Goal: Obtain resource: Download file/media

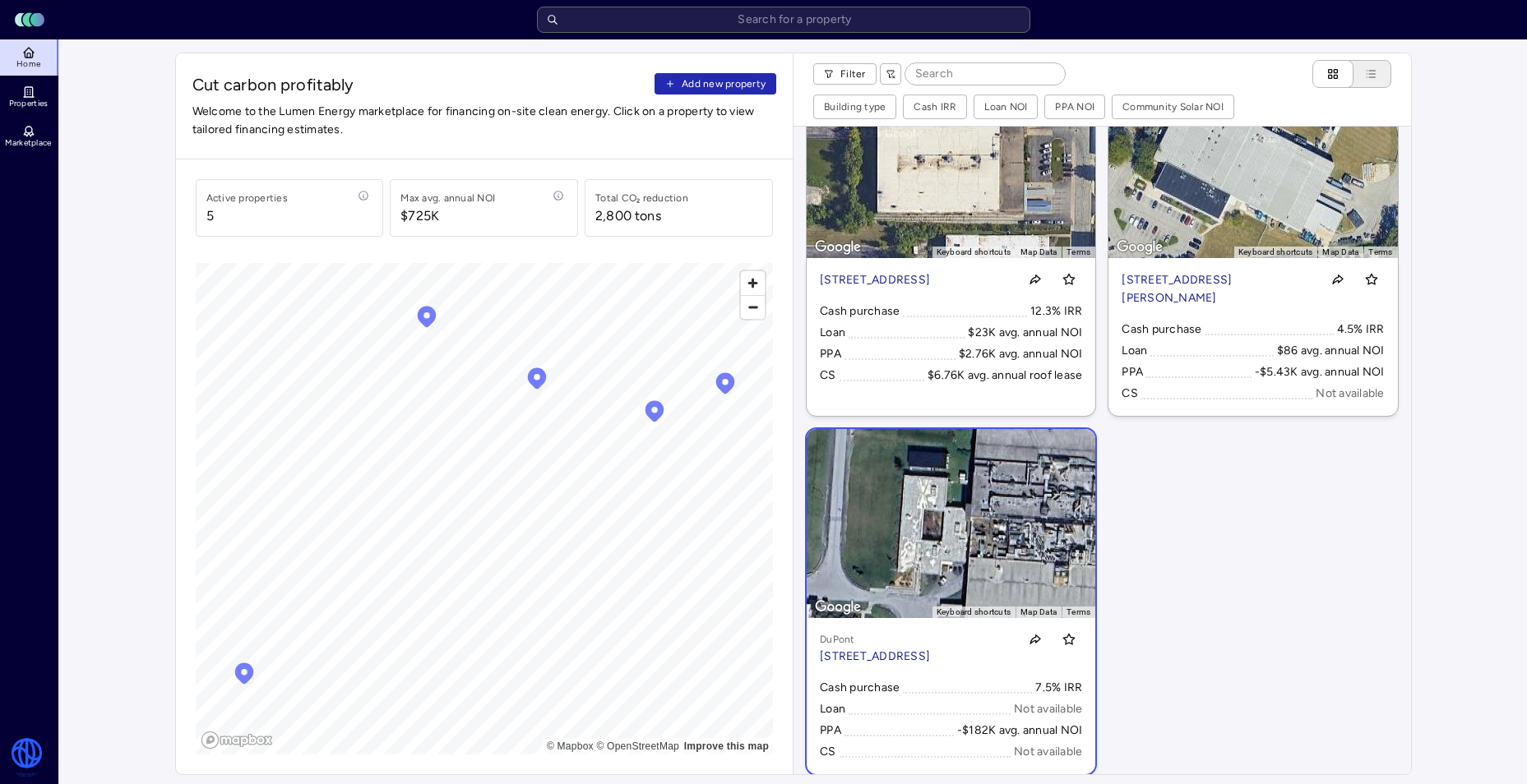
scroll to position [465, 0]
click at [929, 647] on p "[STREET_ADDRESS]" at bounding box center [874, 656] width 110 height 18
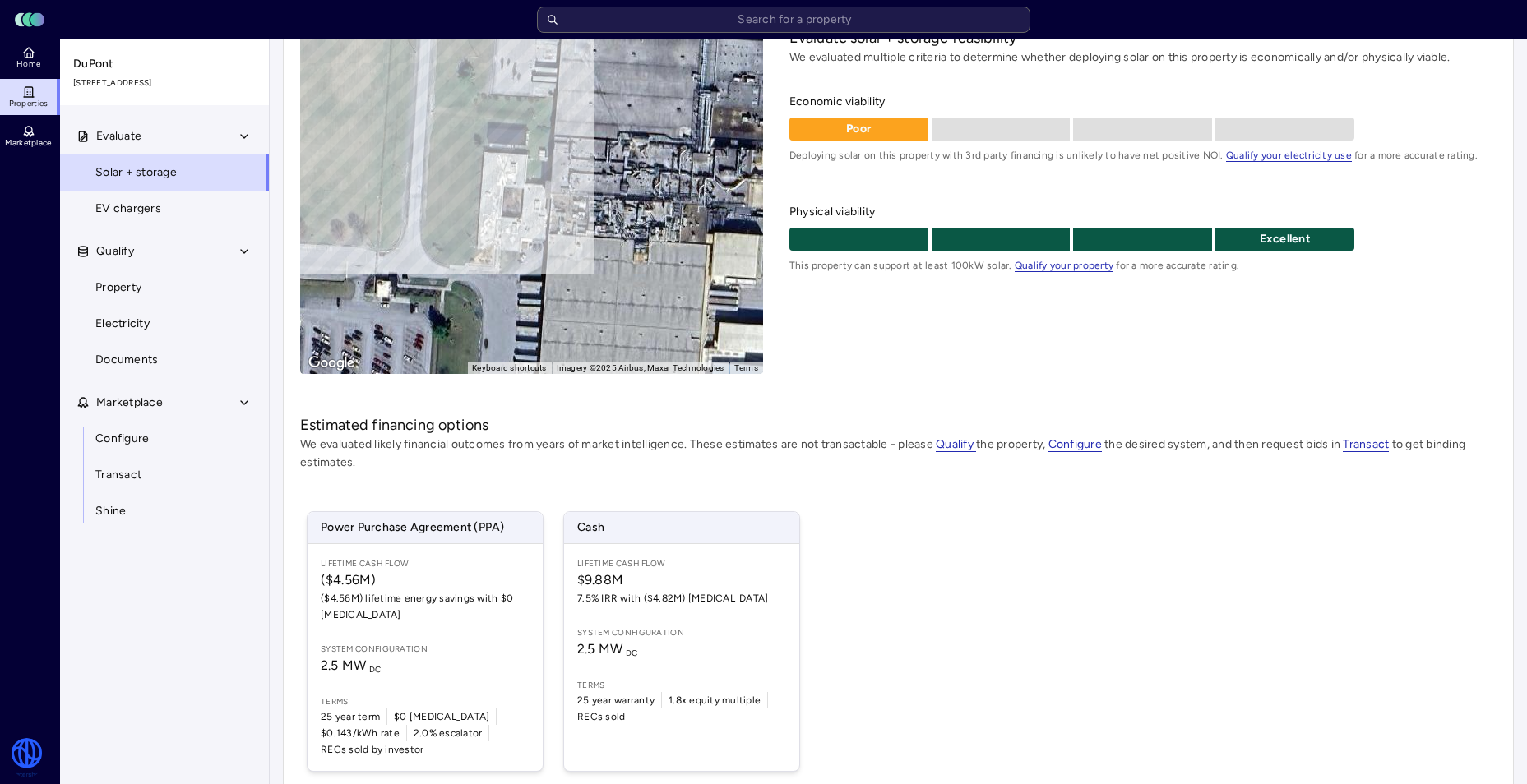
scroll to position [164, 0]
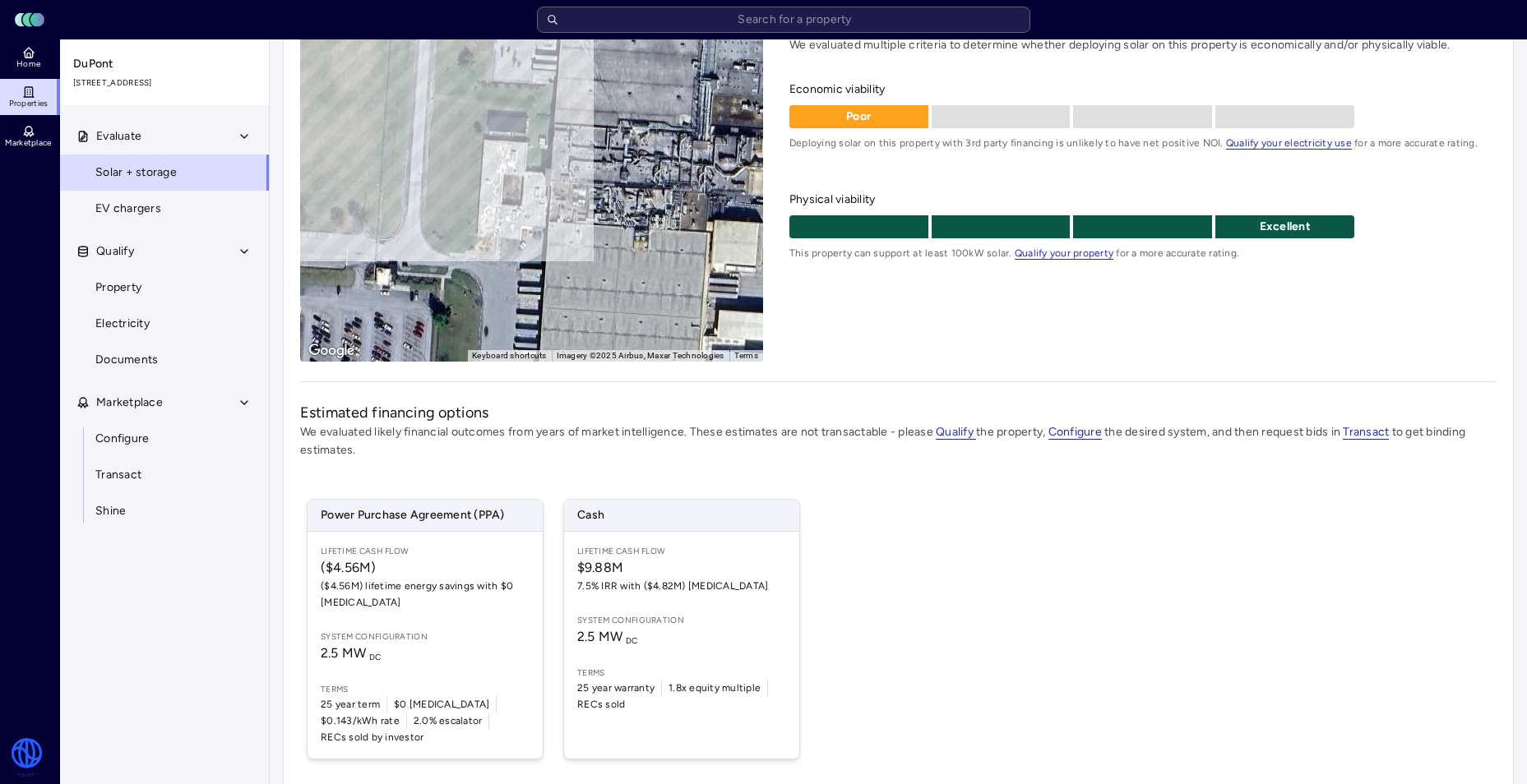
click at [1340, 442] on p "We evaluated likely financial outcomes from years of market intelligence. These…" at bounding box center [897, 441] width 1196 height 36
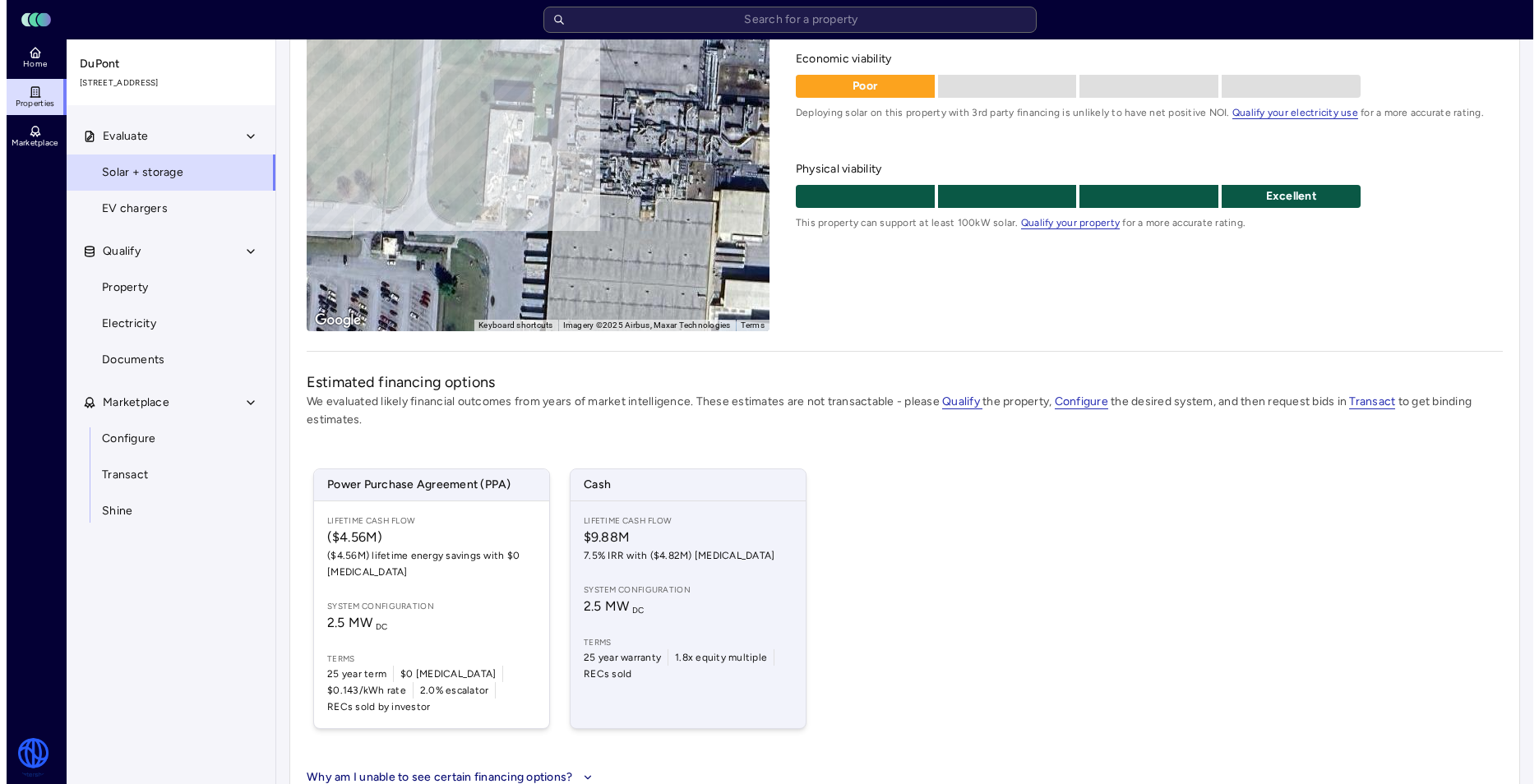
scroll to position [211, 0]
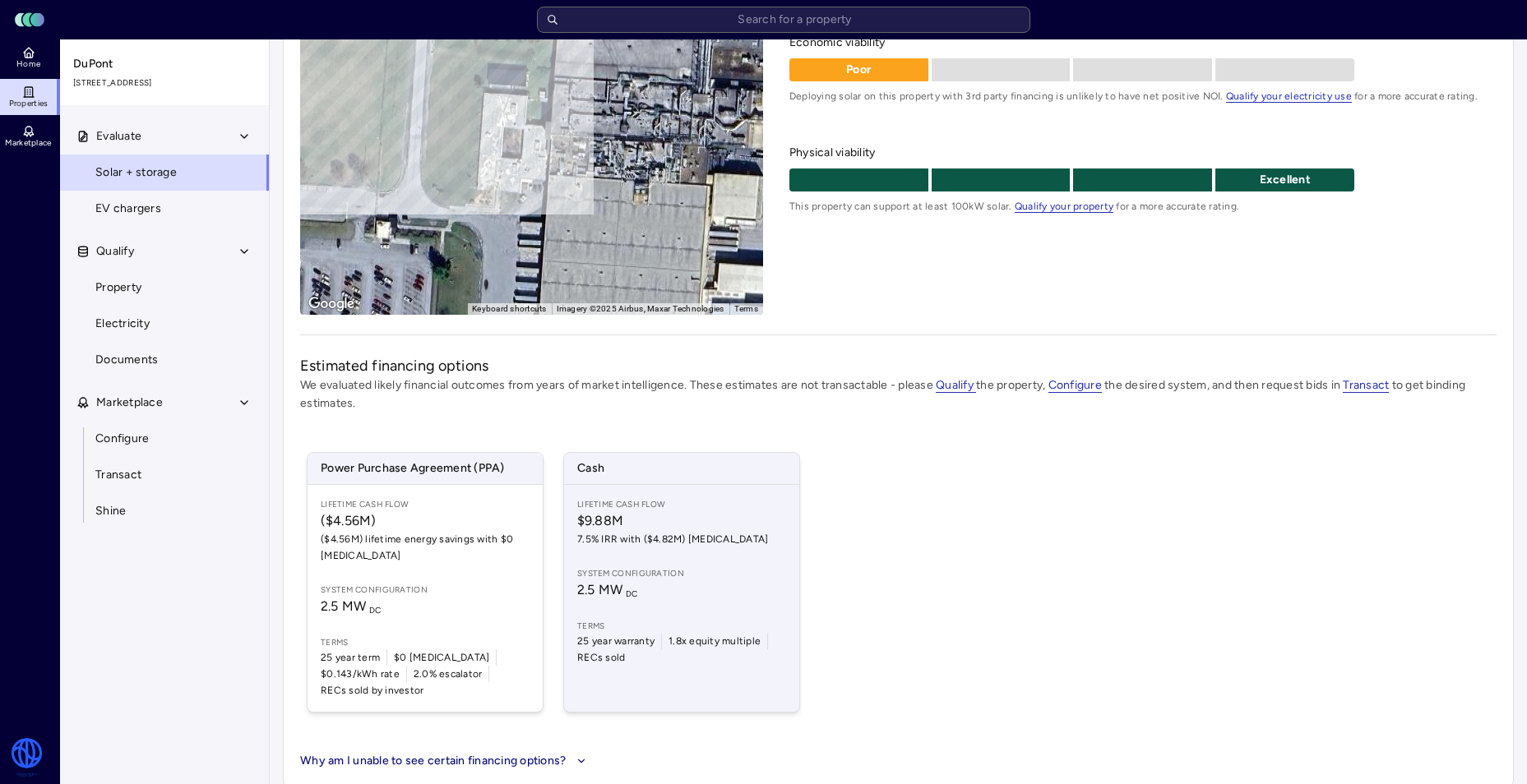
click at [747, 520] on span "$9.88M" at bounding box center [682, 520] width 209 height 20
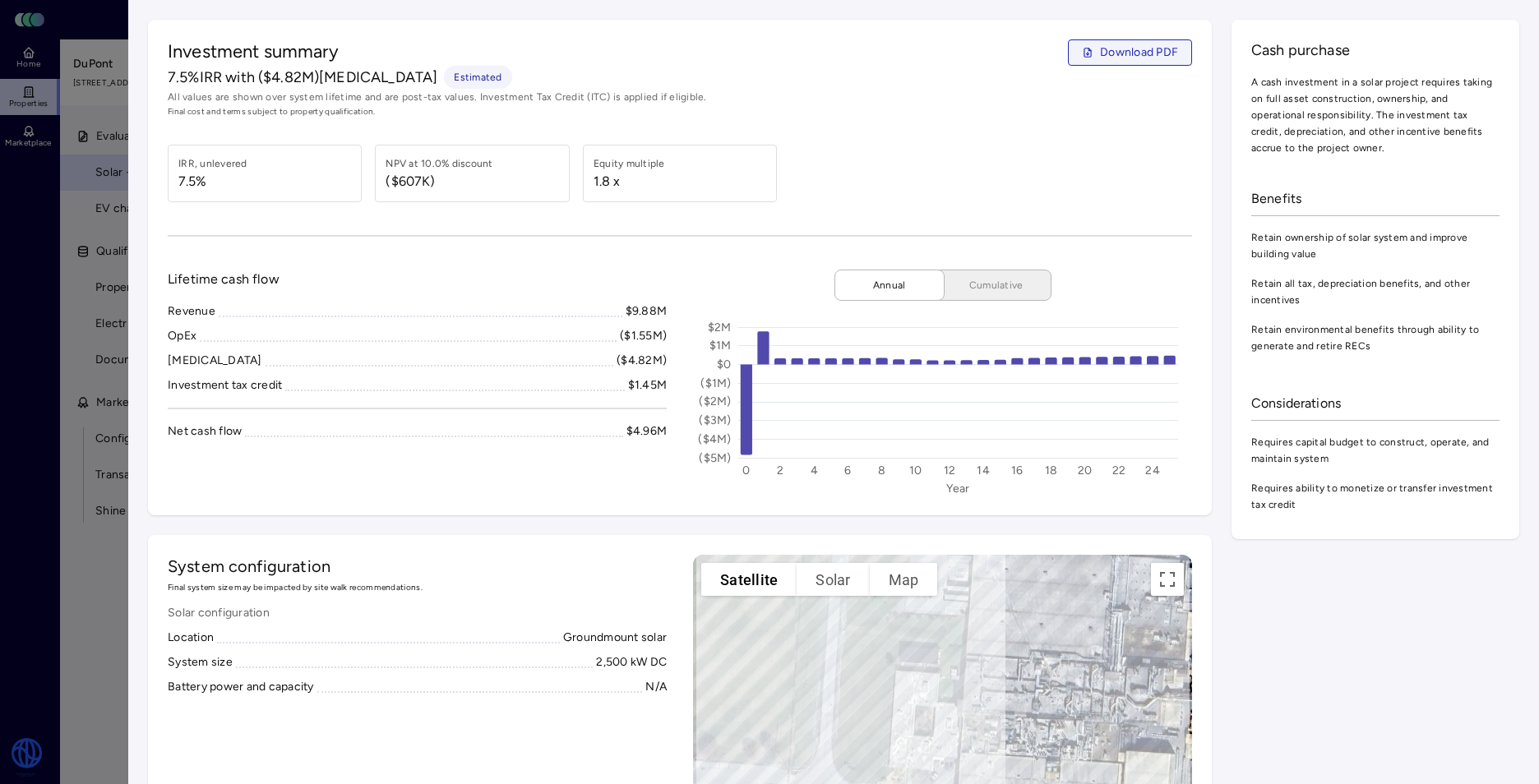
click at [1132, 42] on button "Download PDF" at bounding box center [1129, 53] width 124 height 27
click at [1122, 61] on span "Download PDF" at bounding box center [1139, 52] width 78 height 18
drag, startPoint x: 444, startPoint y: 189, endPoint x: 386, endPoint y: 190, distance: 58.0
click at [386, 190] on span "($607K)" at bounding box center [439, 181] width 107 height 20
click at [534, 185] on div "NPV at 10.0% discount ($607K)" at bounding box center [474, 173] width 176 height 36
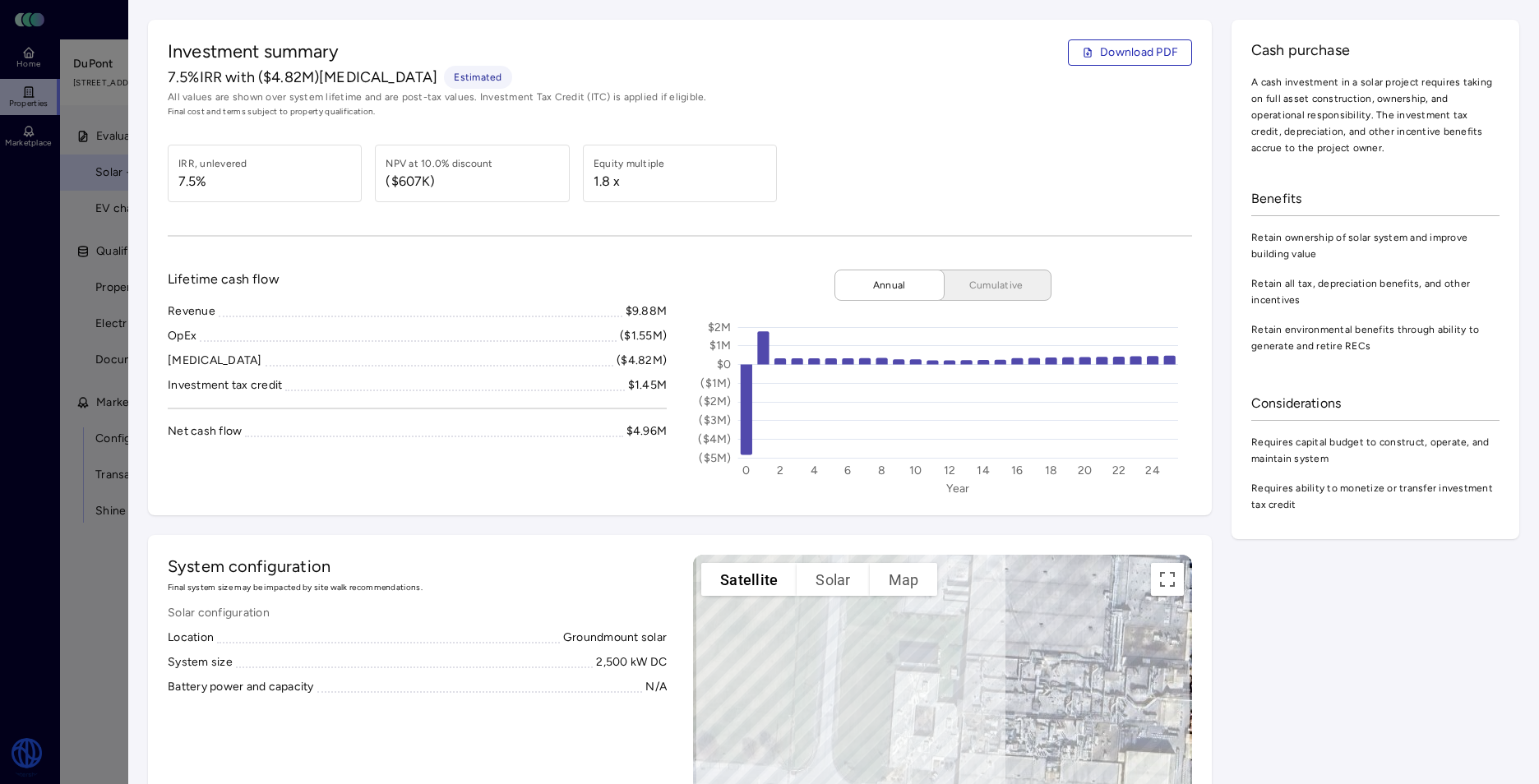
click at [501, 210] on div "Investment summary Download PDF 7.5% IRR with ($4.82M) [MEDICAL_DATA] Estimated…" at bounding box center [680, 267] width 1064 height 496
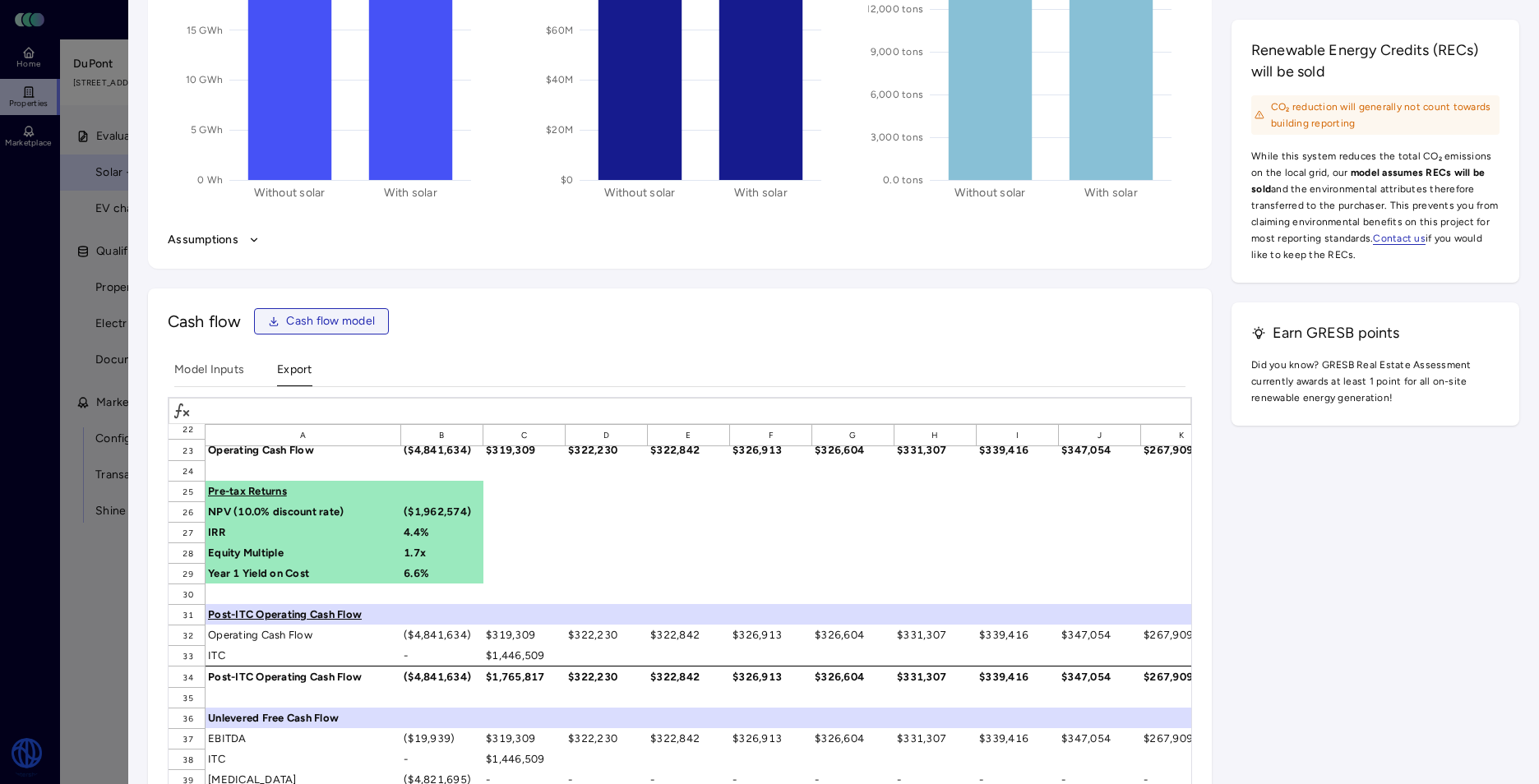
scroll to position [246, 0]
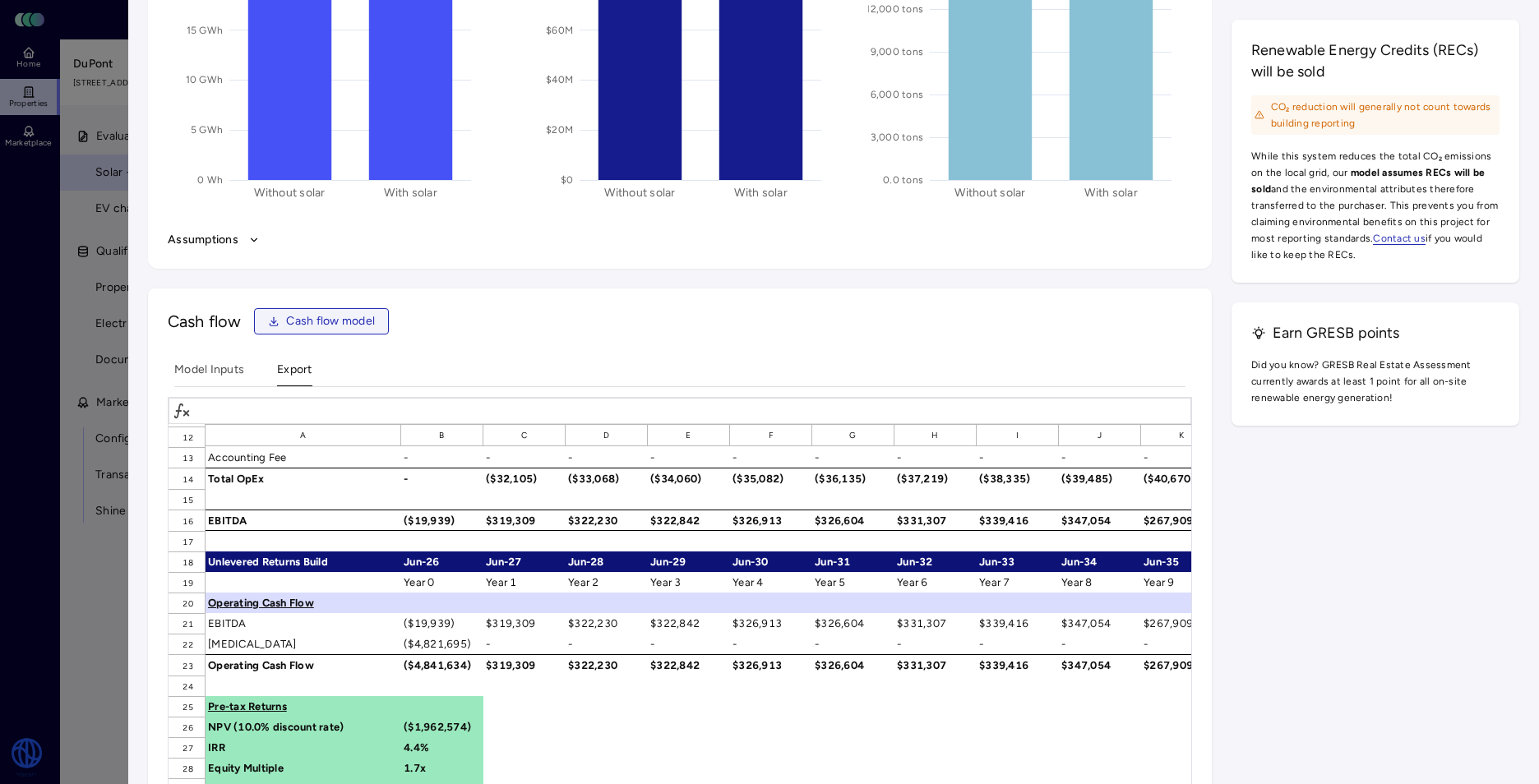
click at [311, 321] on span "Cash flow model" at bounding box center [331, 320] width 89 height 18
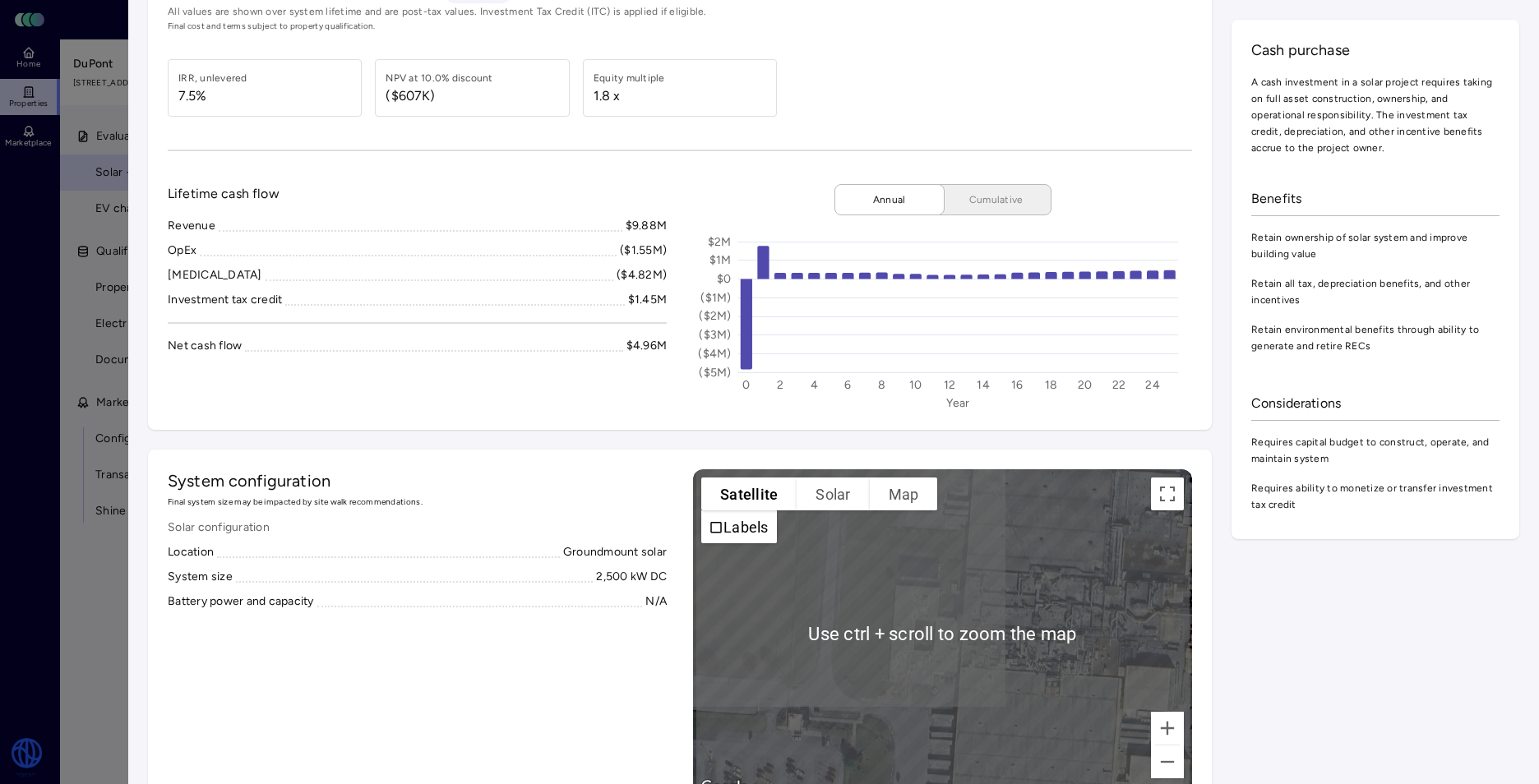
scroll to position [0, 0]
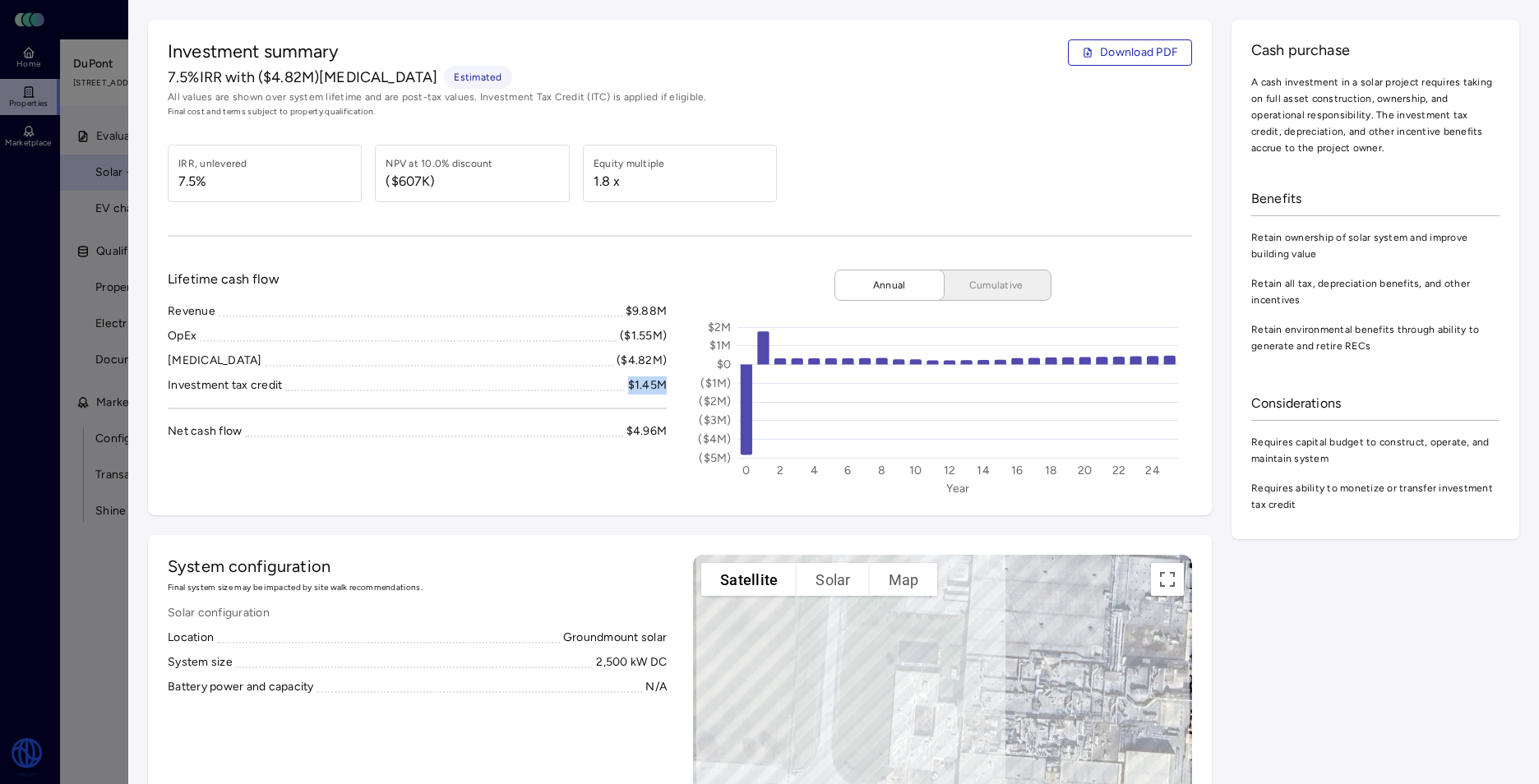
drag, startPoint x: 666, startPoint y: 383, endPoint x: 599, endPoint y: 374, distance: 67.6
click at [599, 374] on div "Lifetime cash flow Revenue $9.88M OpEx ($1.55M) [MEDICAL_DATA] ($4.82M) Investm…" at bounding box center [680, 382] width 1024 height 226
click at [871, 151] on div "IRR, unlevered 7.5% NPV at 10.0% discount ($607K) Equity multiple 1.8 x" at bounding box center [680, 173] width 1024 height 58
click at [525, 264] on div "Investment summary Download PDF 7.5% IRR with ($4.82M) [MEDICAL_DATA] Estimated…" at bounding box center [680, 267] width 1064 height 496
drag, startPoint x: 282, startPoint y: 75, endPoint x: 327, endPoint y: 75, distance: 45.0
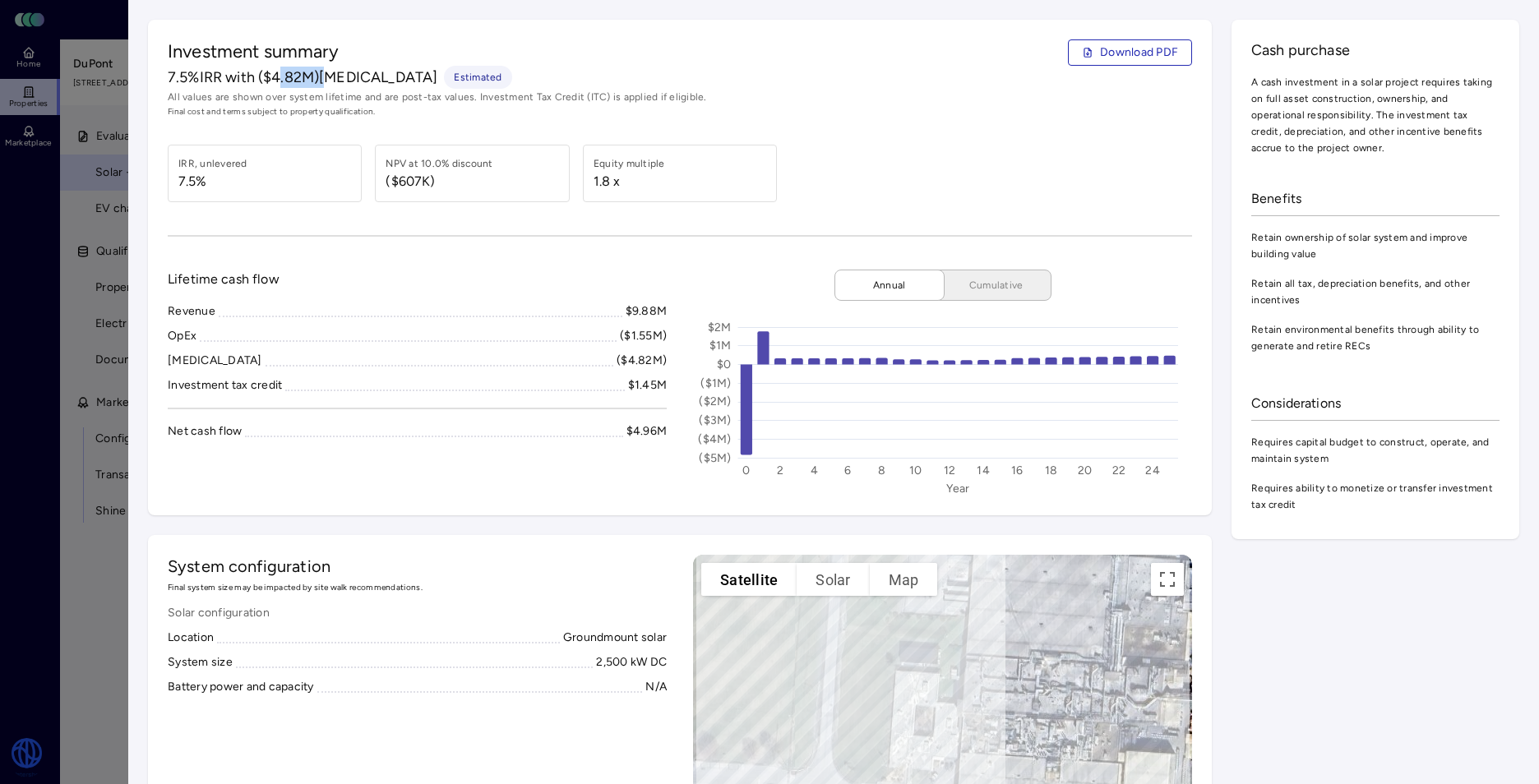
click at [327, 75] on span "7.5% IRR with ($4.82M) [MEDICAL_DATA]" at bounding box center [302, 77] width 269 height 22
drag, startPoint x: 327, startPoint y: 75, endPoint x: 279, endPoint y: 89, distance: 50.0
click at [279, 89] on span "All values are shown over system lifetime and are post-tax values. Investment T…" at bounding box center [680, 97] width 1024 height 16
drag, startPoint x: 279, startPoint y: 89, endPoint x: 275, endPoint y: 70, distance: 19.4
click at [275, 70] on span "7.5% IRR with ($4.82M) [MEDICAL_DATA]" at bounding box center [302, 77] width 269 height 22
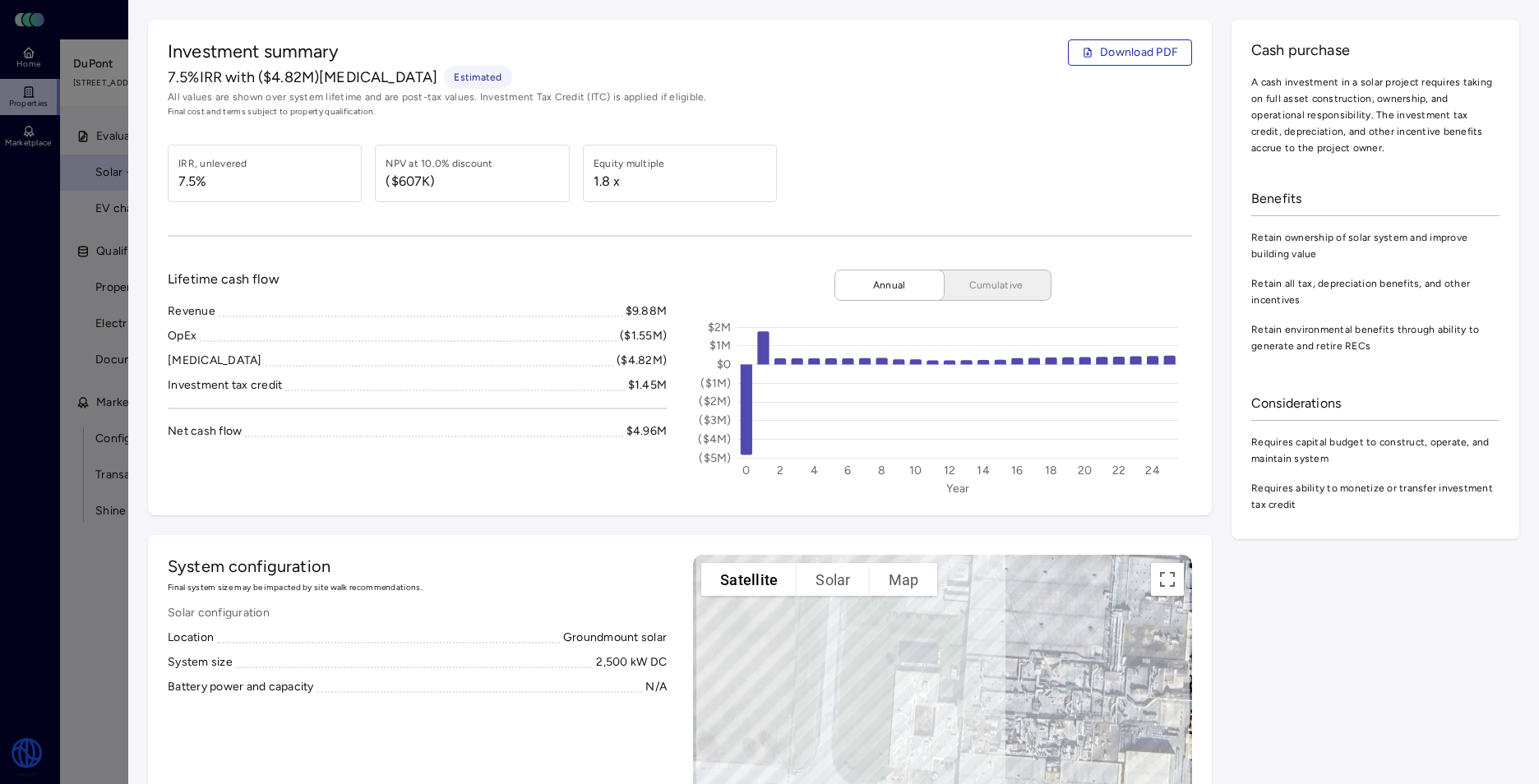
click at [947, 164] on div "IRR, unlevered 7.5% NPV at 10.0% discount ($607K) Equity multiple 1.8 x" at bounding box center [680, 173] width 1024 height 58
drag, startPoint x: 1359, startPoint y: 347, endPoint x: 1231, endPoint y: 321, distance: 130.6
click at [1232, 321] on div "Cash purchase A cash investment in a solar project requires taking on full asse…" at bounding box center [1375, 280] width 287 height 520
click at [1466, 372] on div "Cash purchase A cash investment in a solar project requires taking on full asse…" at bounding box center [1375, 280] width 287 height 520
click at [90, 251] on div at bounding box center [769, 392] width 1539 height 784
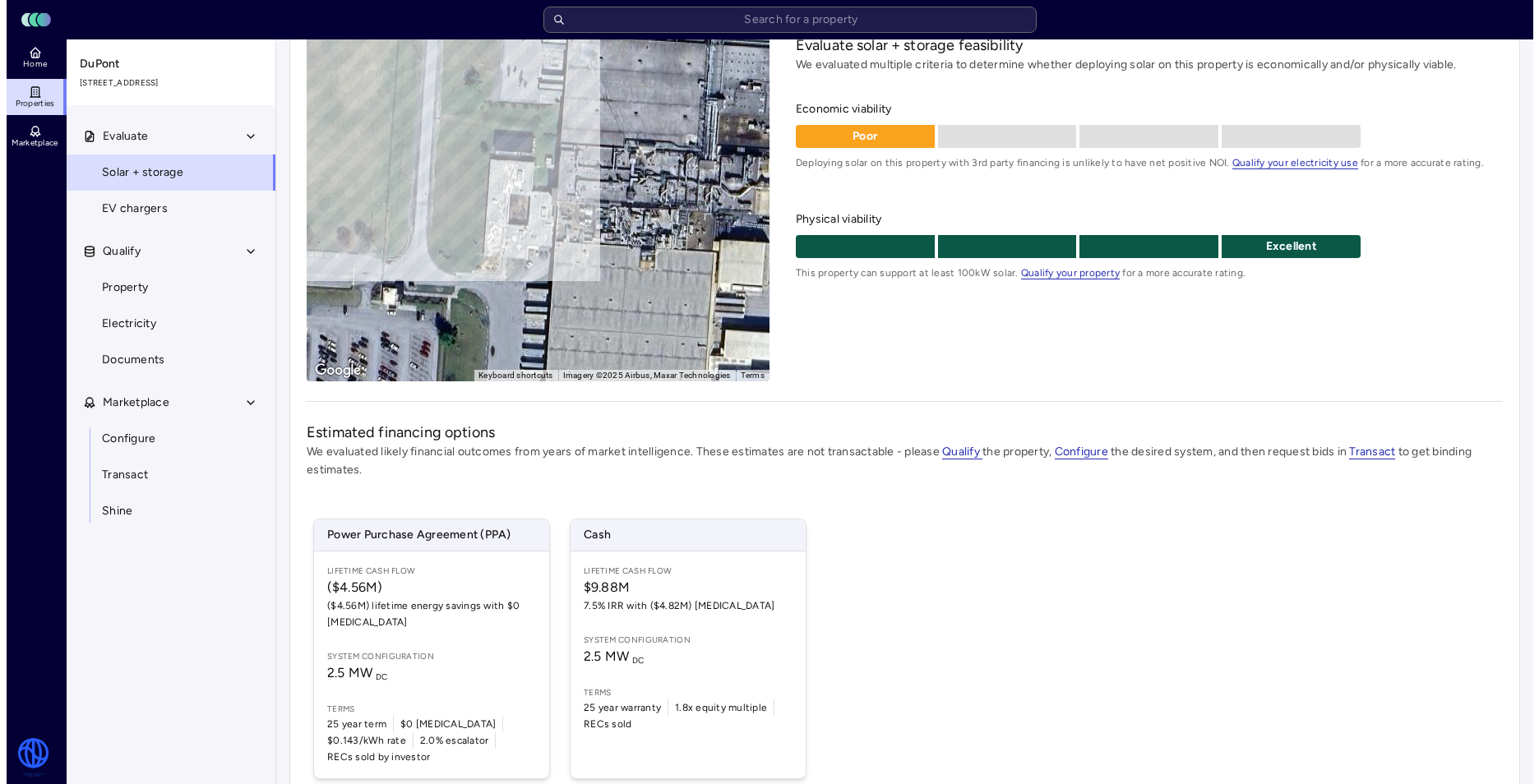
scroll to position [211, 0]
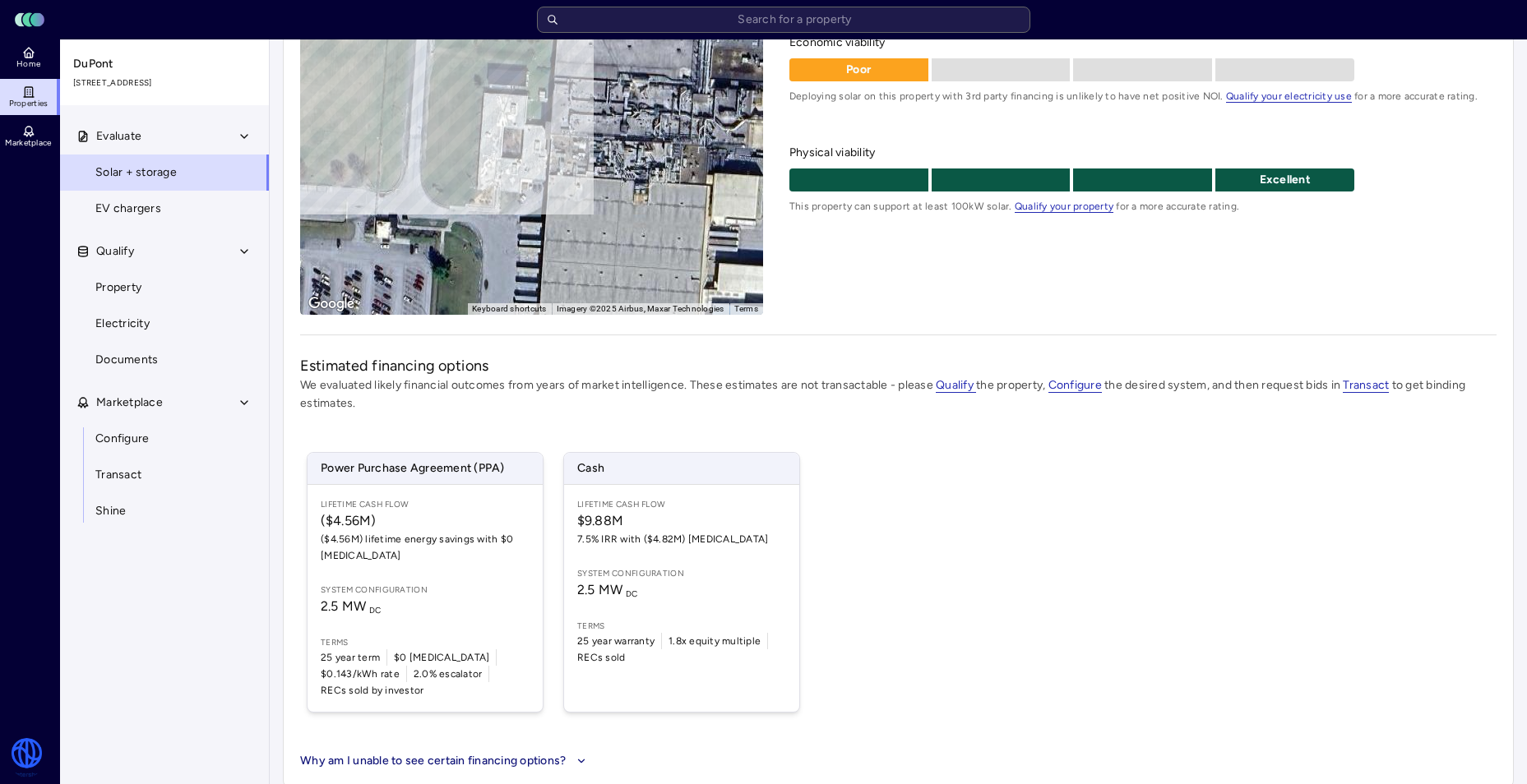
drag, startPoint x: 663, startPoint y: 667, endPoint x: 1010, endPoint y: 586, distance: 356.3
click at [1171, 520] on div "Power Purchase Agreement (PPA) Lifetime Cash Flow ($4.56M) ($4.56M) lifetime en…" at bounding box center [897, 582] width 1196 height 300
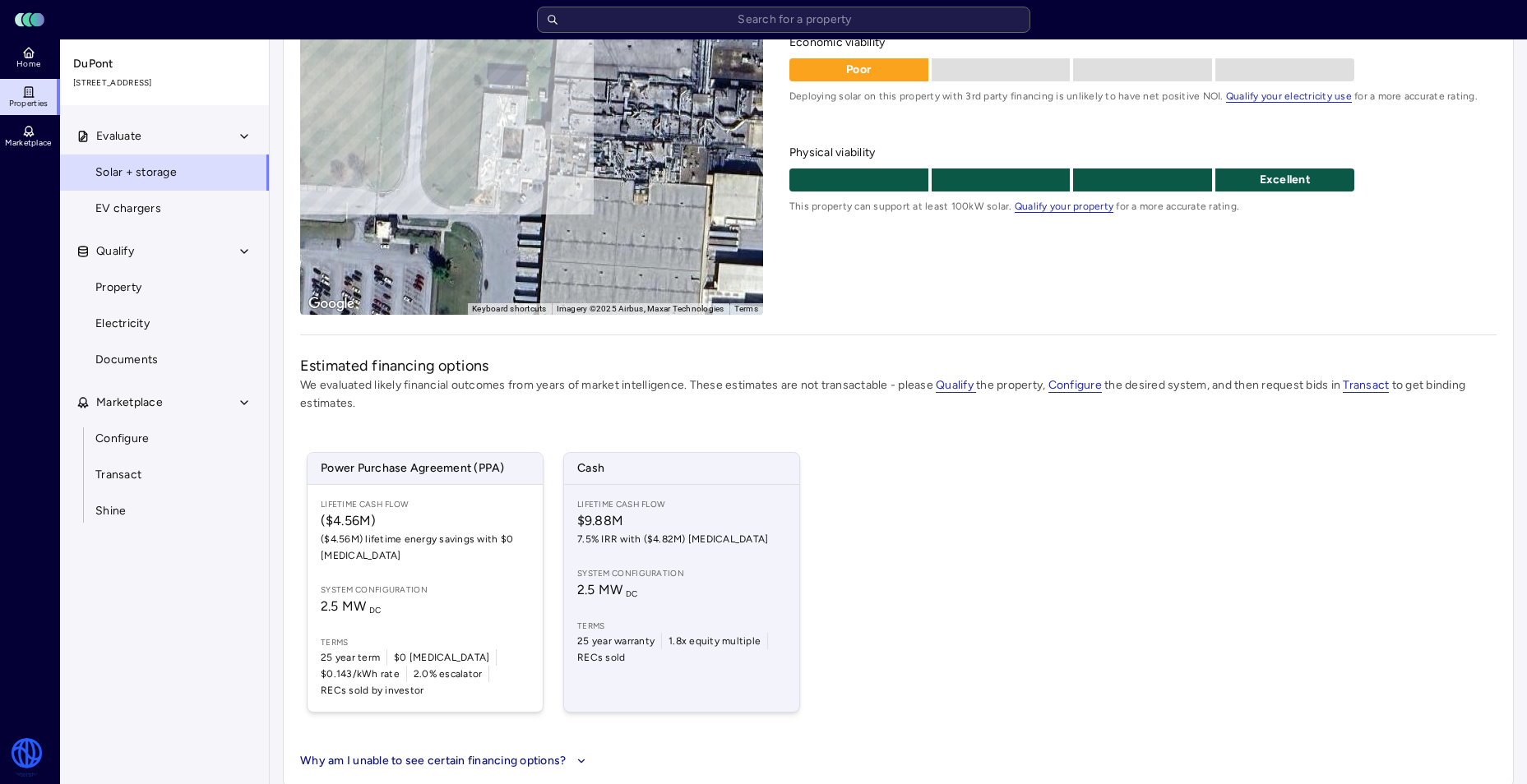
click at [763, 627] on span "Terms" at bounding box center [682, 627] width 209 height 13
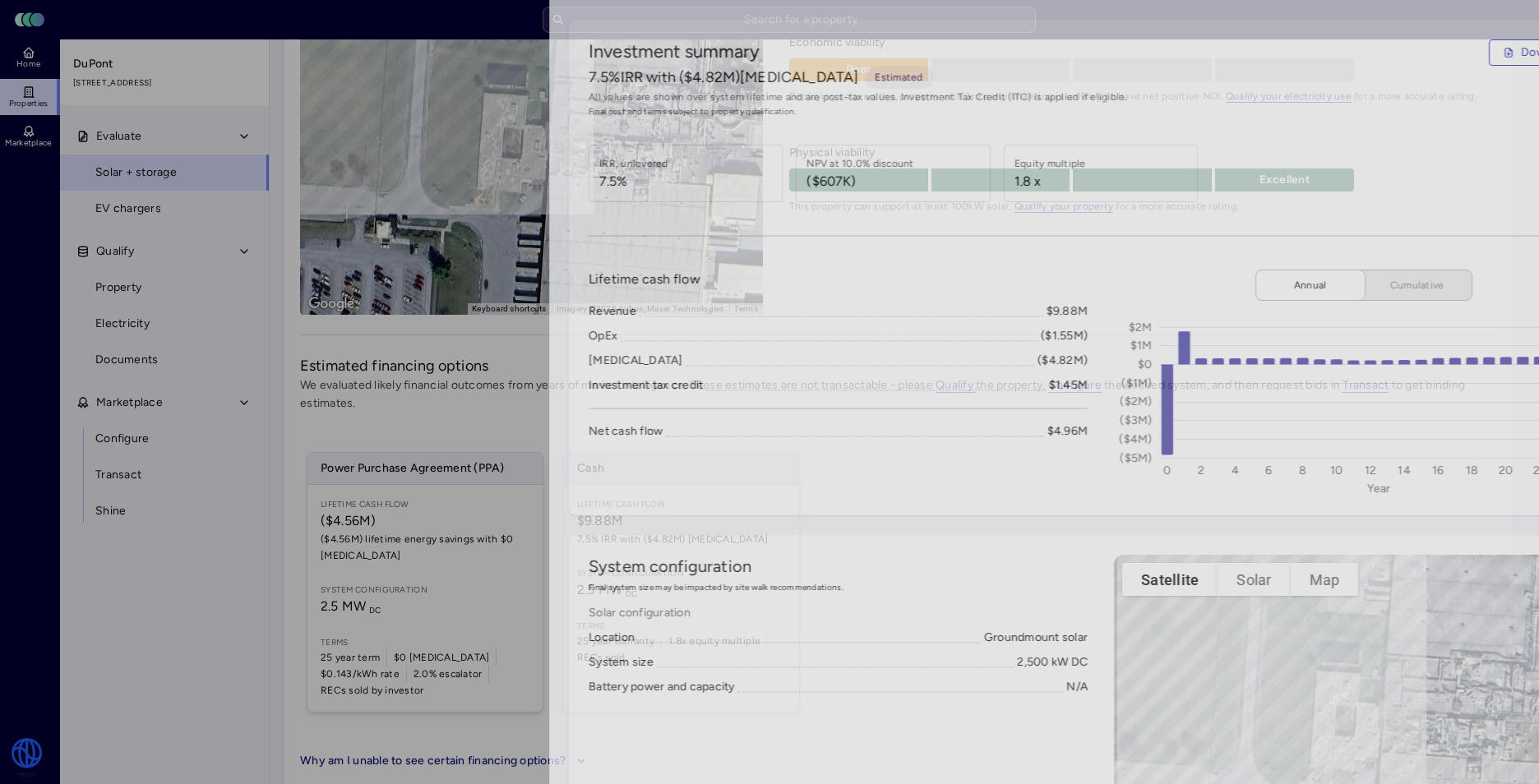
click at [86, 361] on div at bounding box center [769, 392] width 1539 height 784
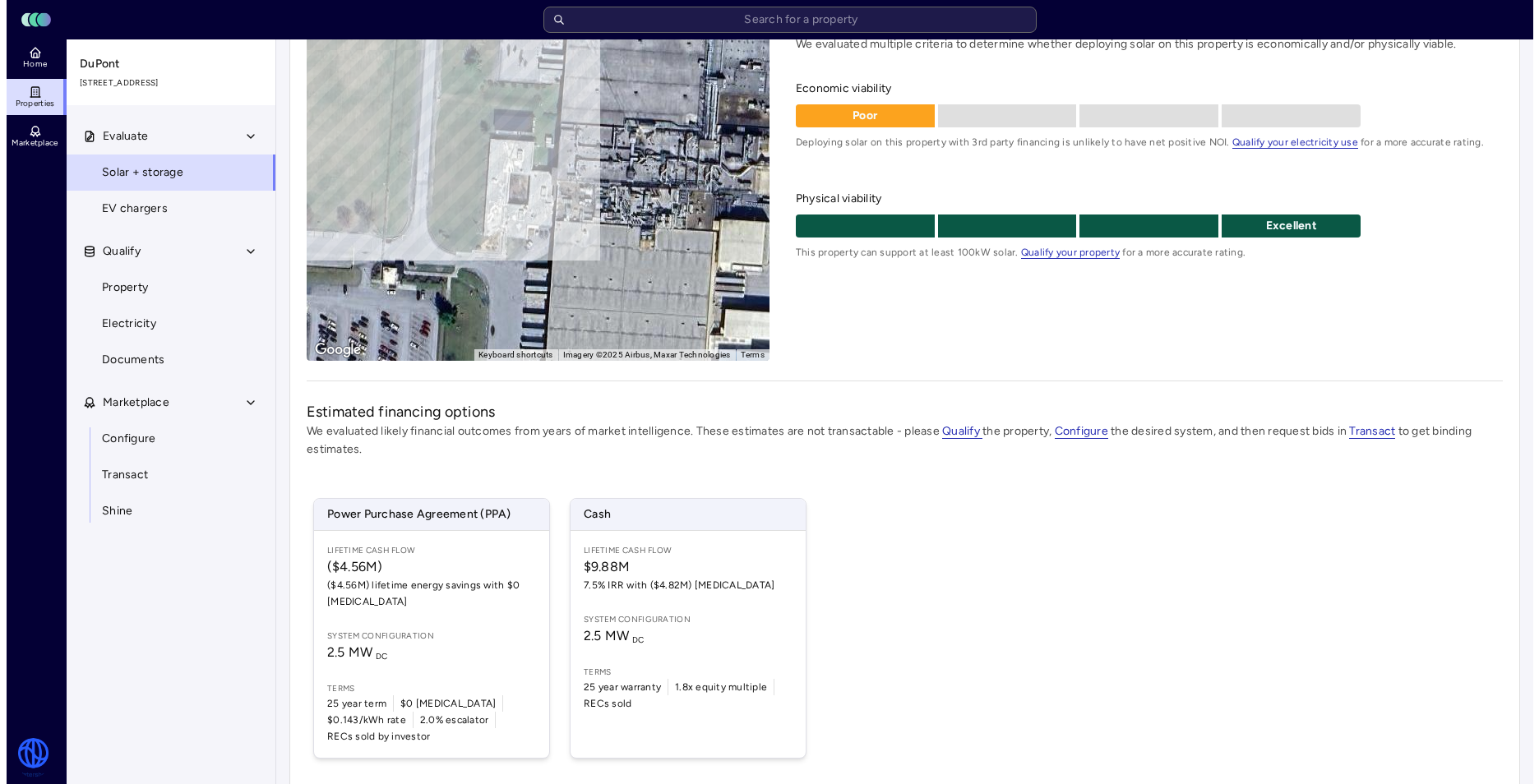
scroll to position [211, 0]
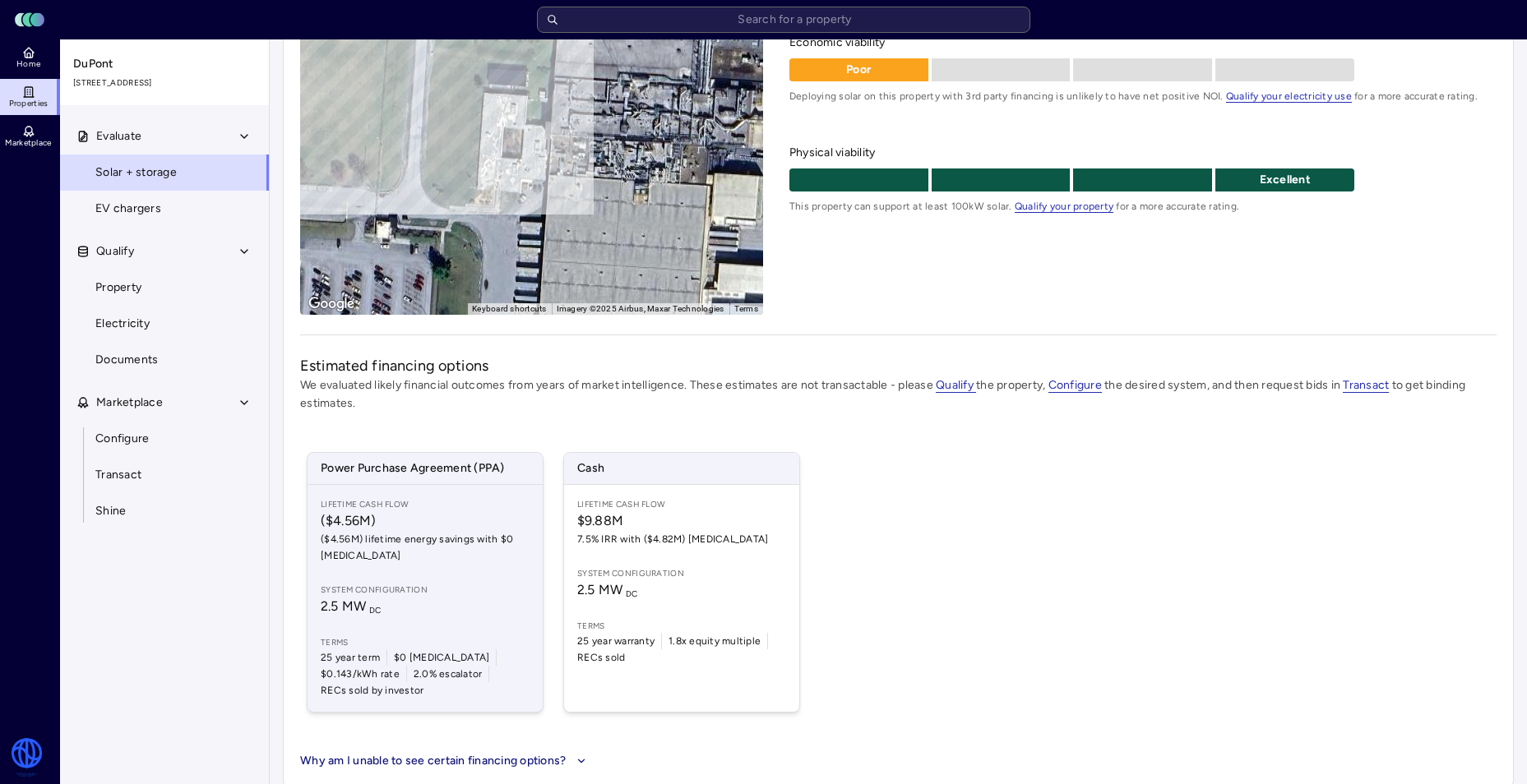
click at [524, 610] on span "2.5 MW DC" at bounding box center [425, 606] width 209 height 20
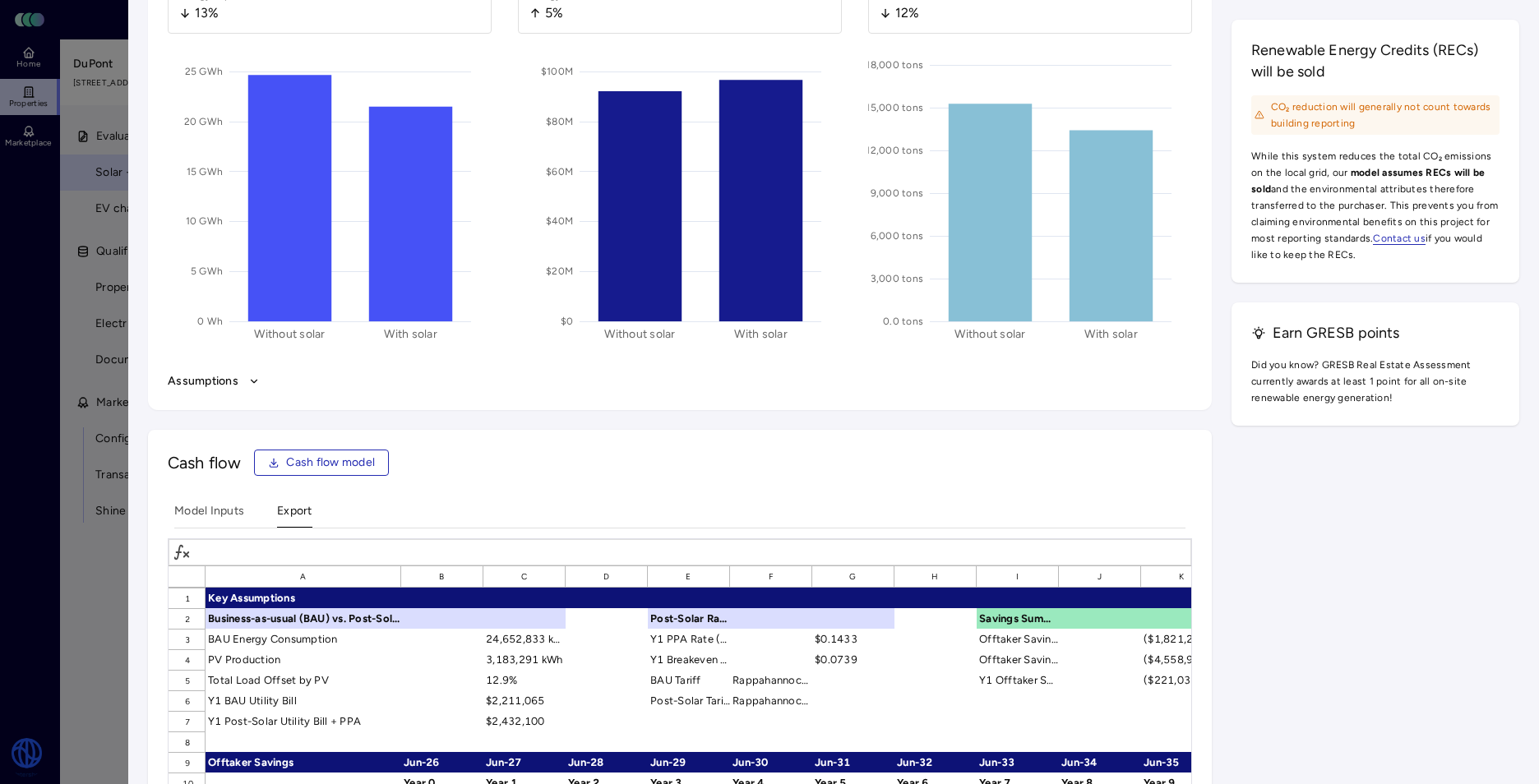
scroll to position [493, 0]
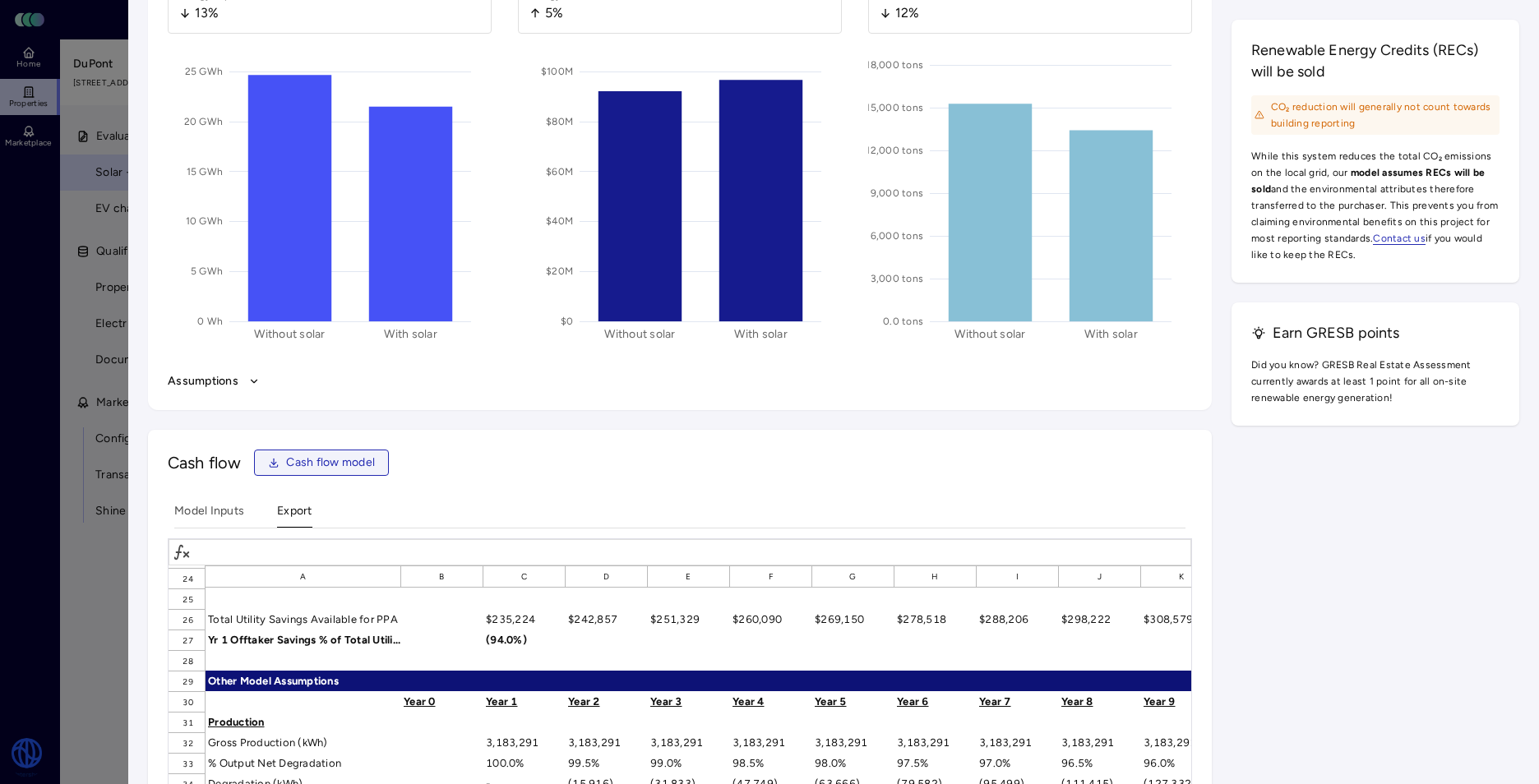
click at [349, 463] on span "Cash flow model" at bounding box center [331, 463] width 89 height 18
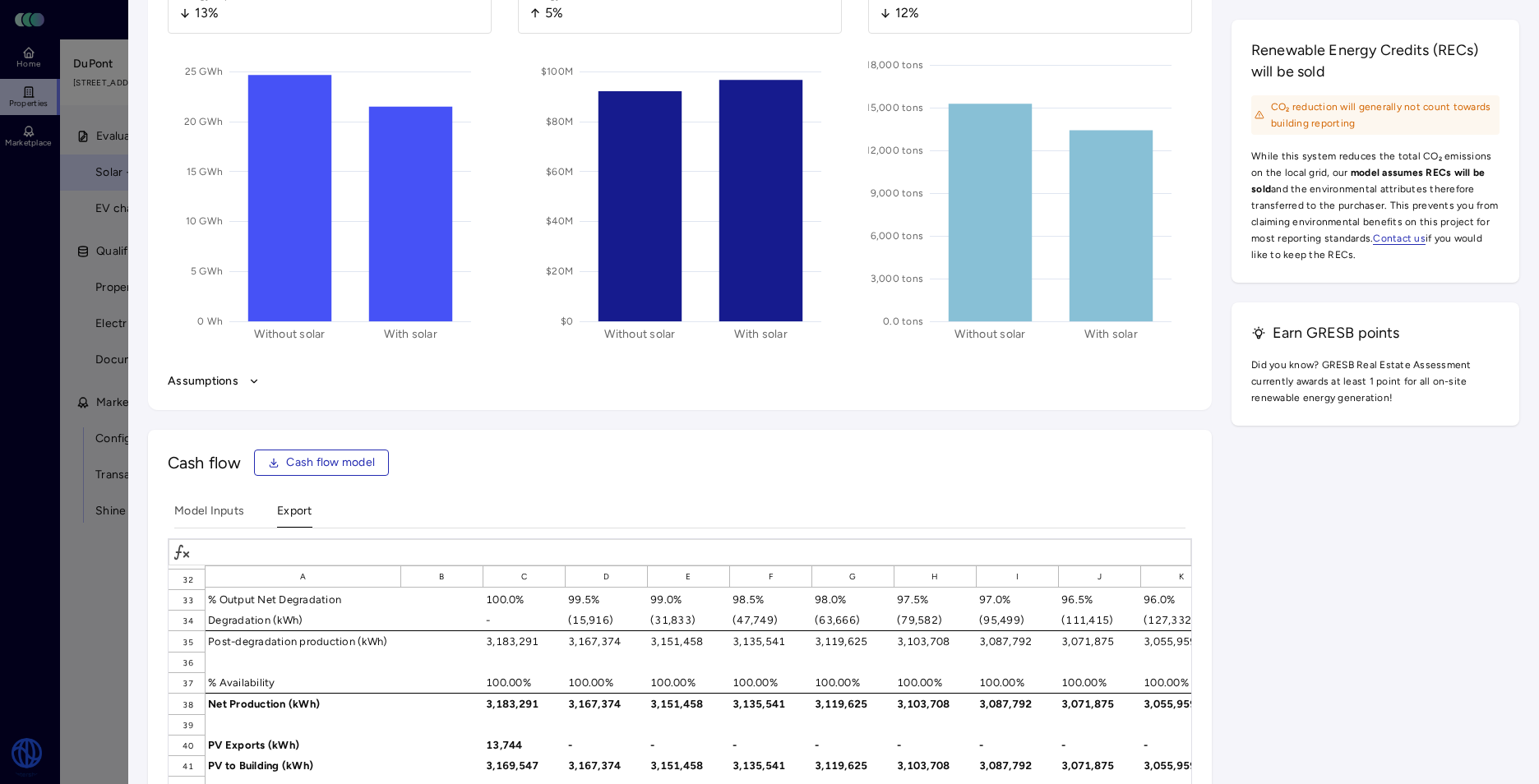
scroll to position [658, 0]
click at [263, 642] on div "Post-degradation production (kWh)" at bounding box center [303, 640] width 195 height 22
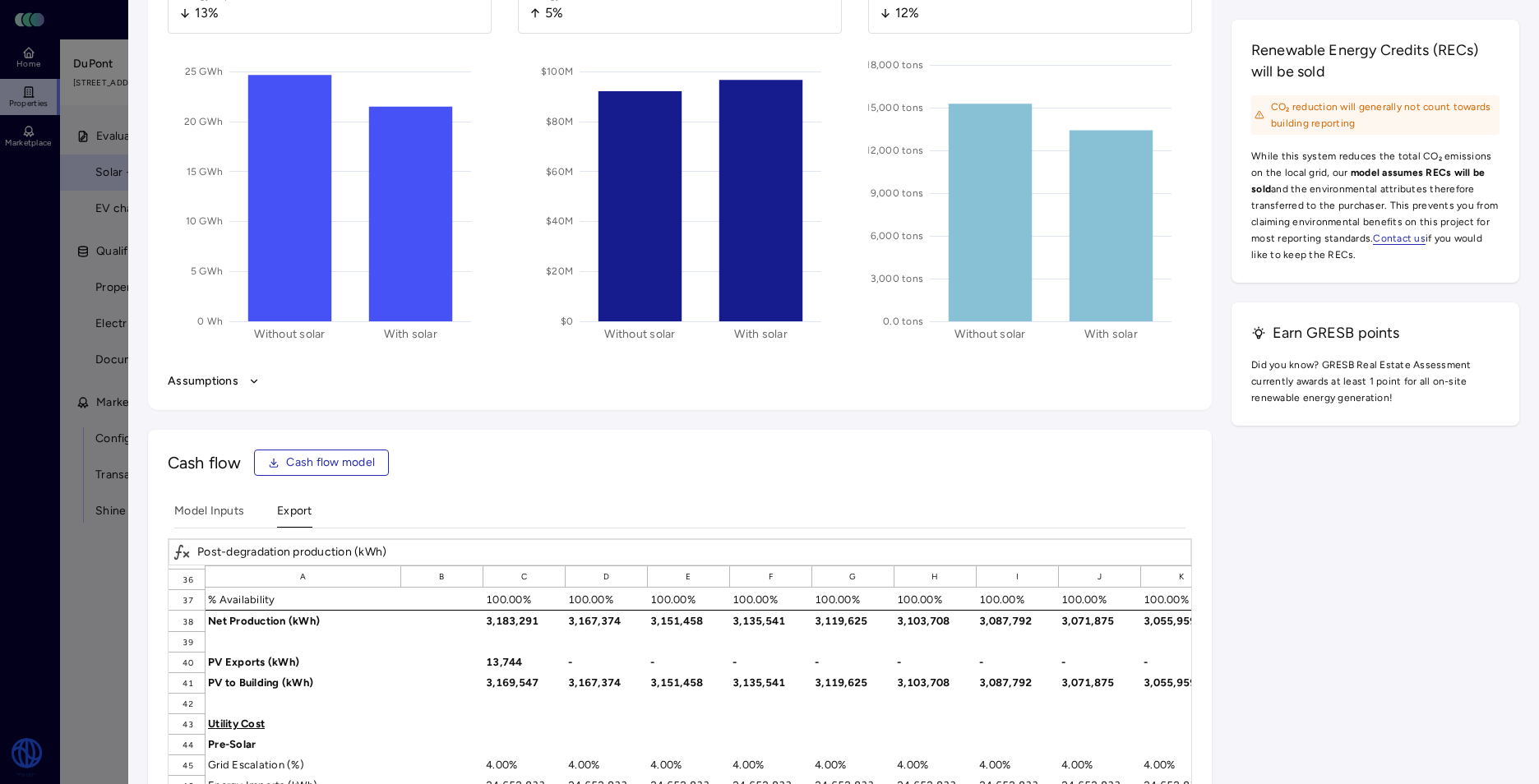
click at [485, 648] on div at bounding box center [524, 642] width 82 height 21
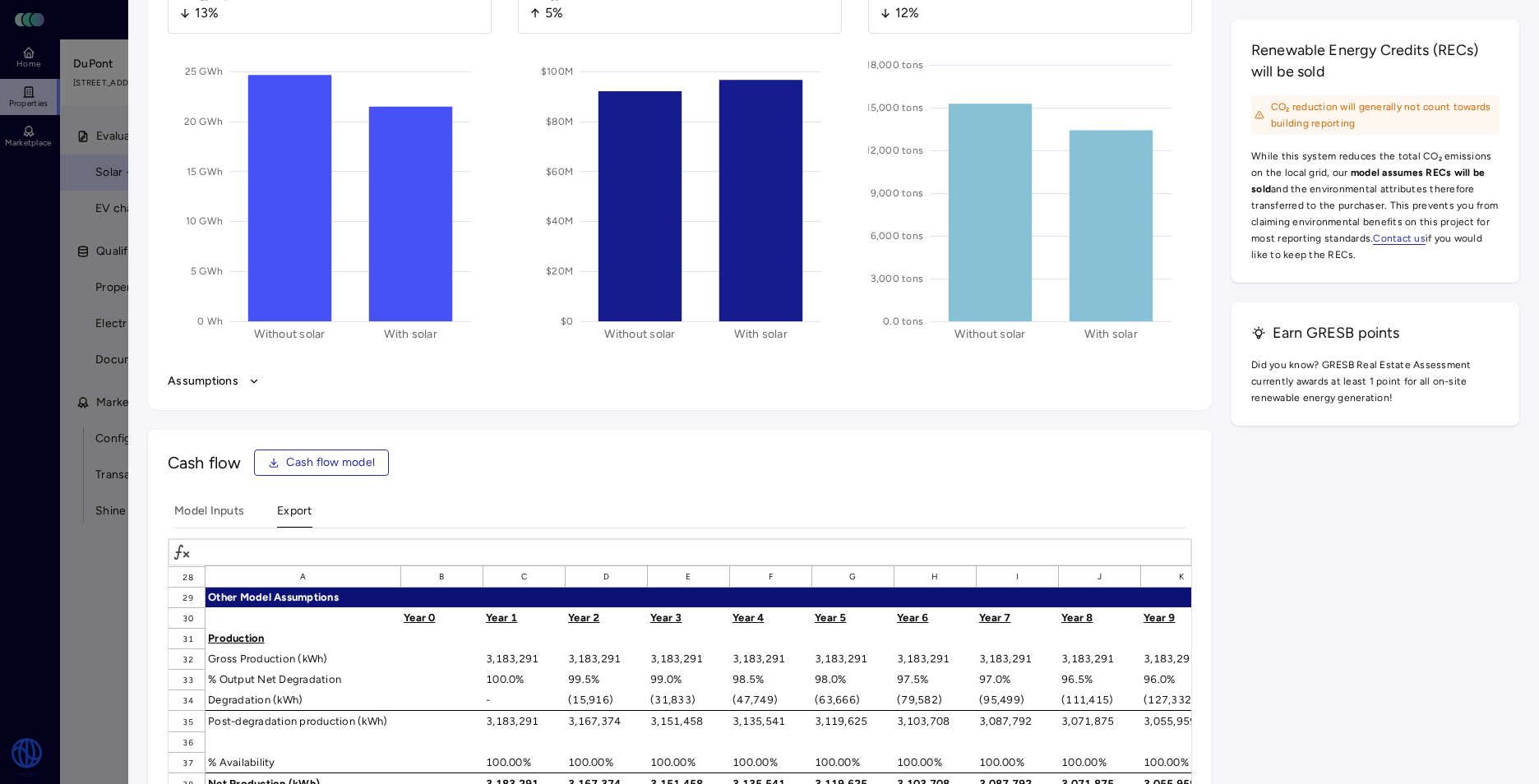
scroll to position [575, 0]
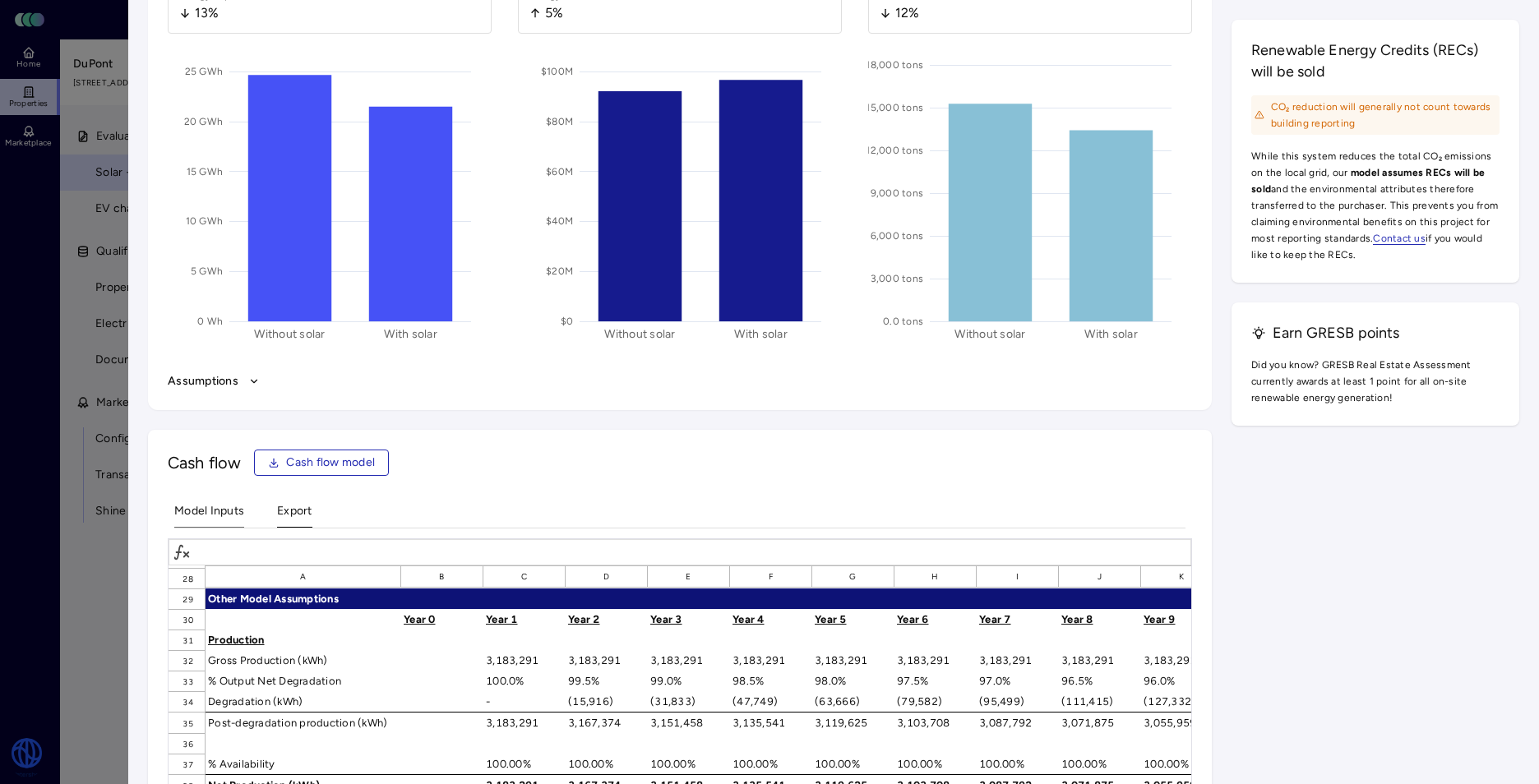
click at [194, 509] on Inputs "Model Inputs" at bounding box center [210, 515] width 70 height 26
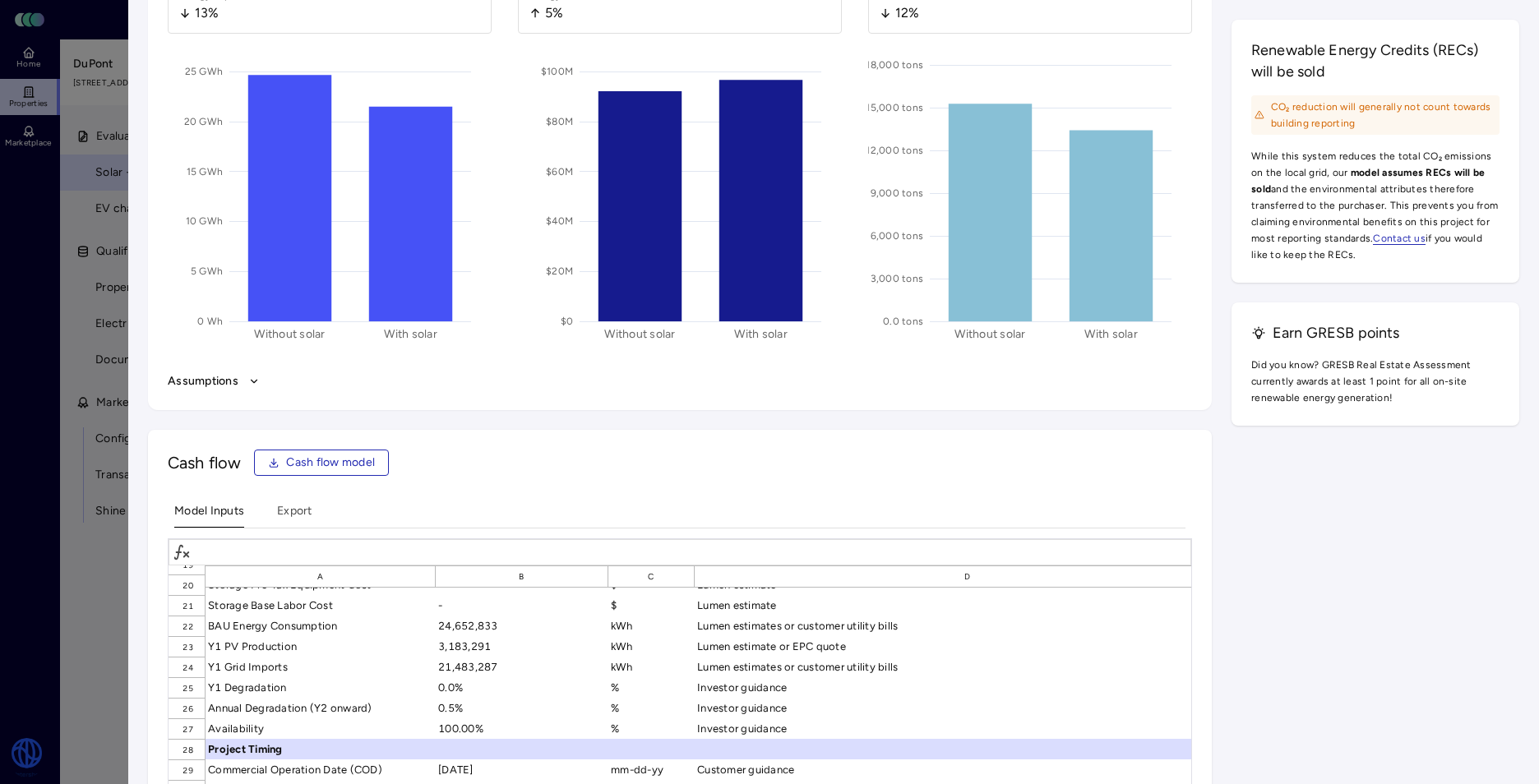
scroll to position [410, 0]
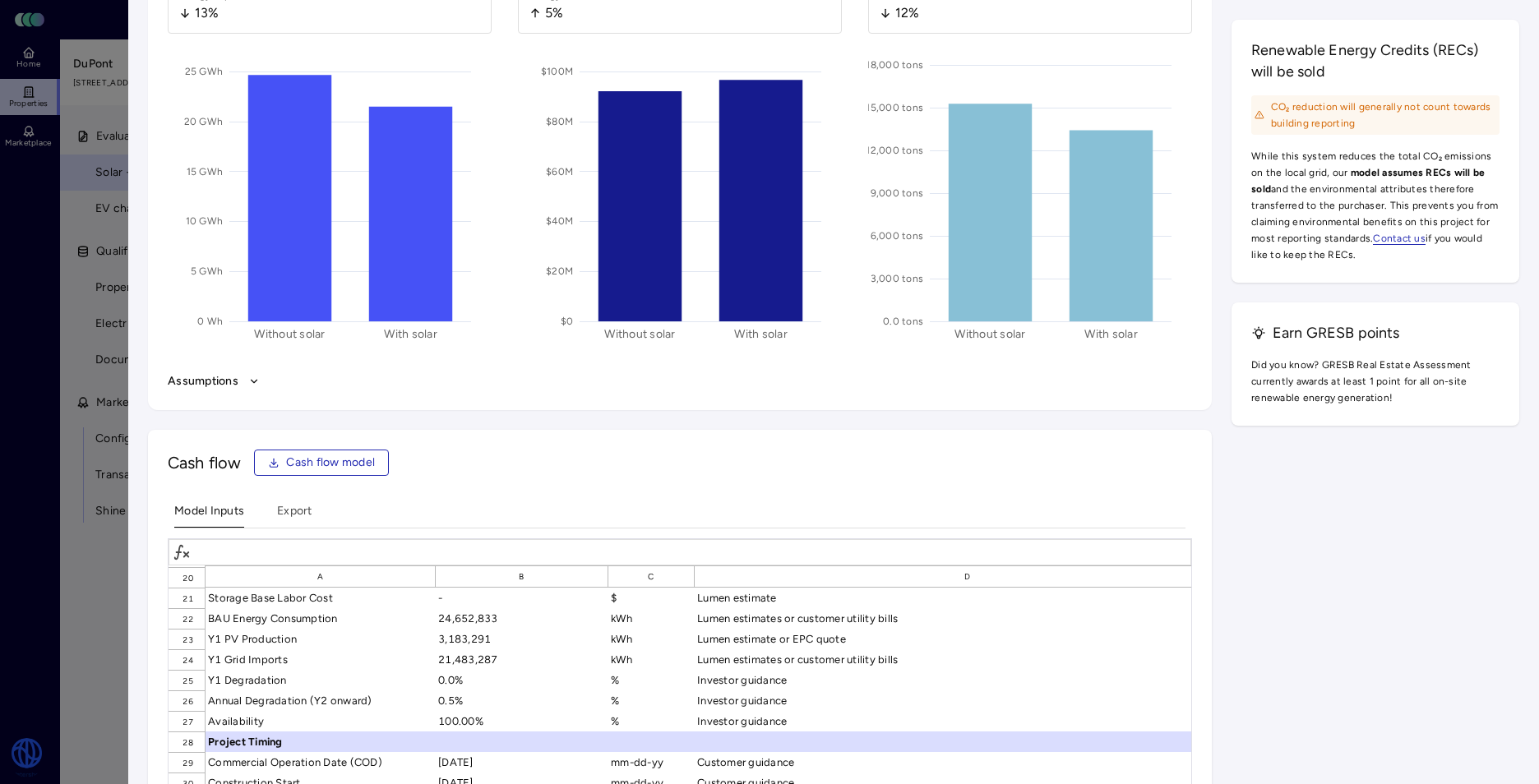
click at [461, 629] on div "3,183,291" at bounding box center [522, 639] width 173 height 21
drag, startPoint x: 250, startPoint y: 546, endPoint x: 241, endPoint y: 552, distance: 10.8
click at [244, 546] on div "3,183,291" at bounding box center [680, 553] width 1022 height 27
drag, startPoint x: 254, startPoint y: 550, endPoint x: 176, endPoint y: 554, distance: 78.1
click at [176, 554] on div "3,183,291" at bounding box center [680, 553] width 1022 height 27
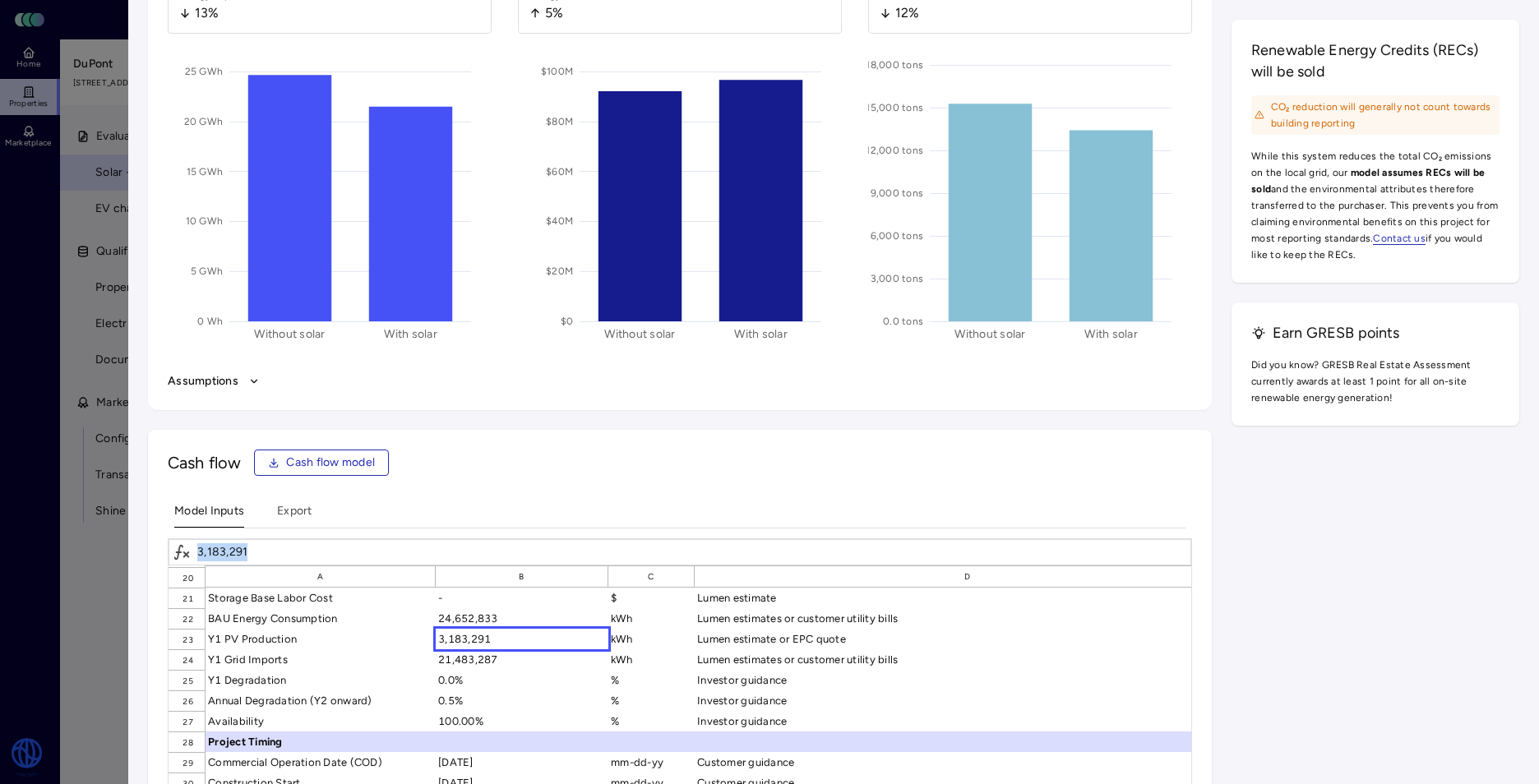
drag, startPoint x: 176, startPoint y: 554, endPoint x: 268, endPoint y: 550, distance: 92.1
click at [268, 550] on div "3,183,291" at bounding box center [680, 553] width 1022 height 27
drag, startPoint x: 268, startPoint y: 550, endPoint x: 234, endPoint y: 546, distance: 34.2
click at [234, 546] on div "3,183,291" at bounding box center [680, 553] width 1022 height 27
drag, startPoint x: 234, startPoint y: 546, endPoint x: 250, endPoint y: 546, distance: 16.0
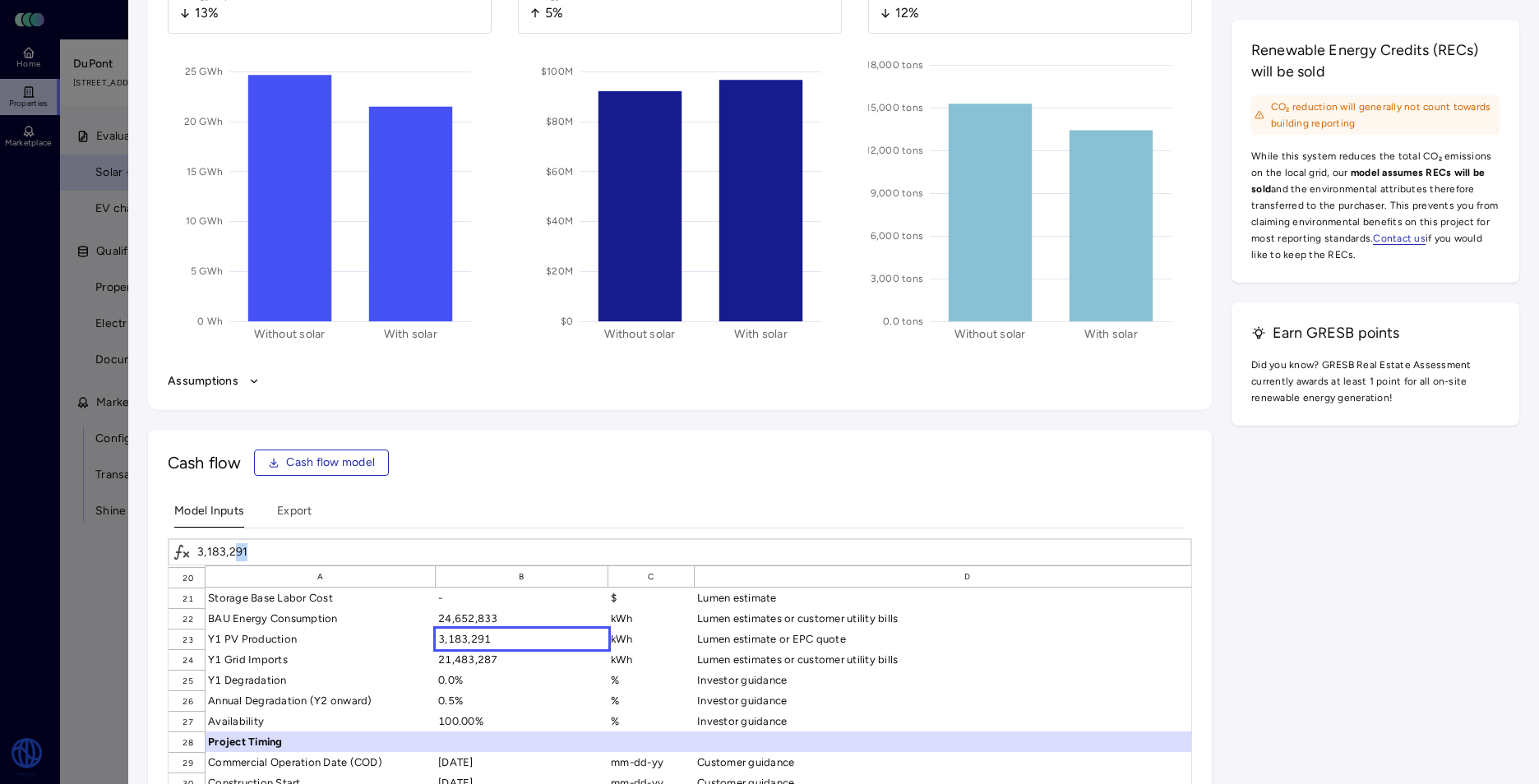
click at [250, 546] on div "3,183,291" at bounding box center [680, 553] width 1022 height 27
click at [241, 559] on span "3,183,291" at bounding box center [222, 552] width 50 height 18
click at [242, 557] on span "3,183,291" at bounding box center [222, 552] width 50 height 18
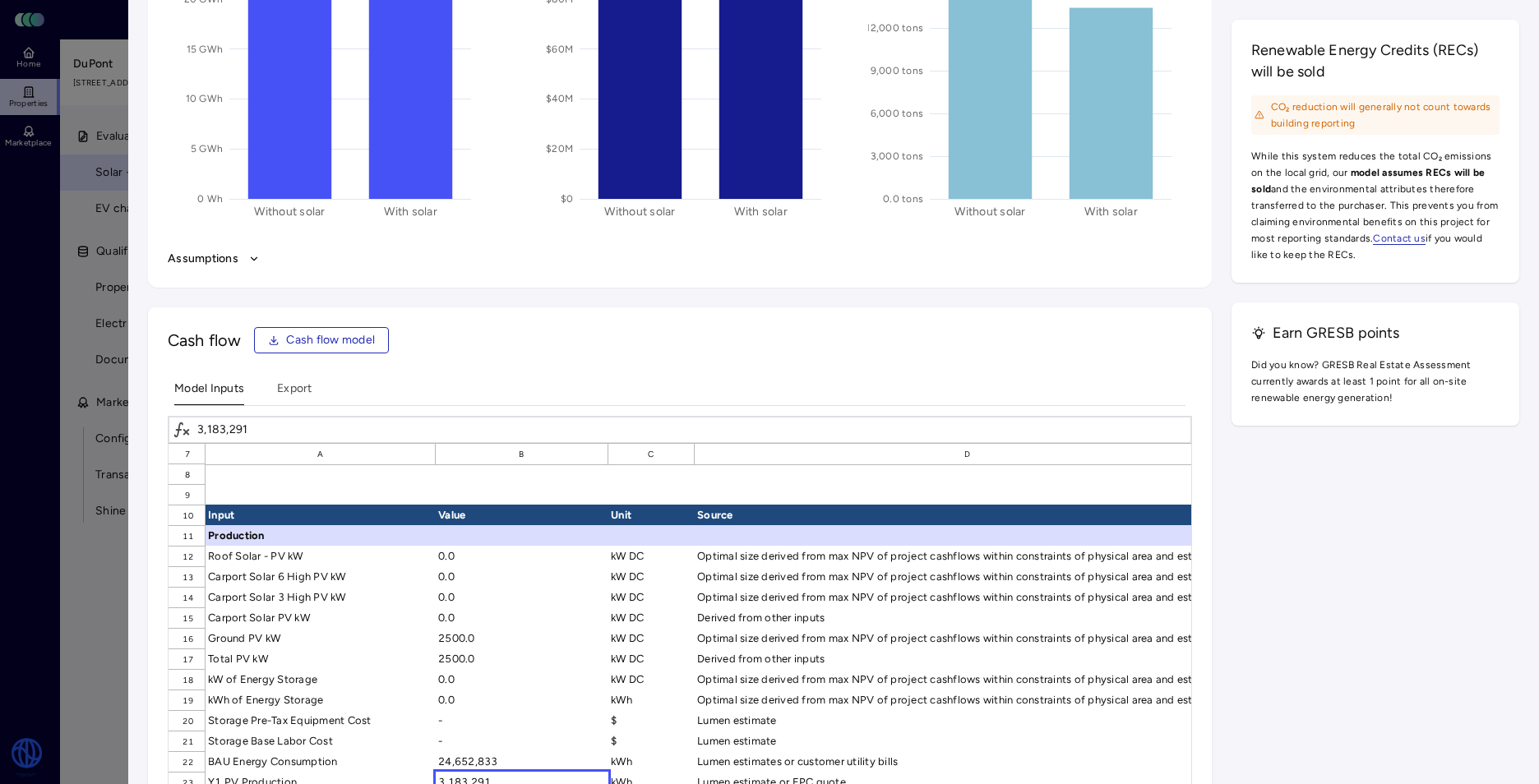
scroll to position [246, 0]
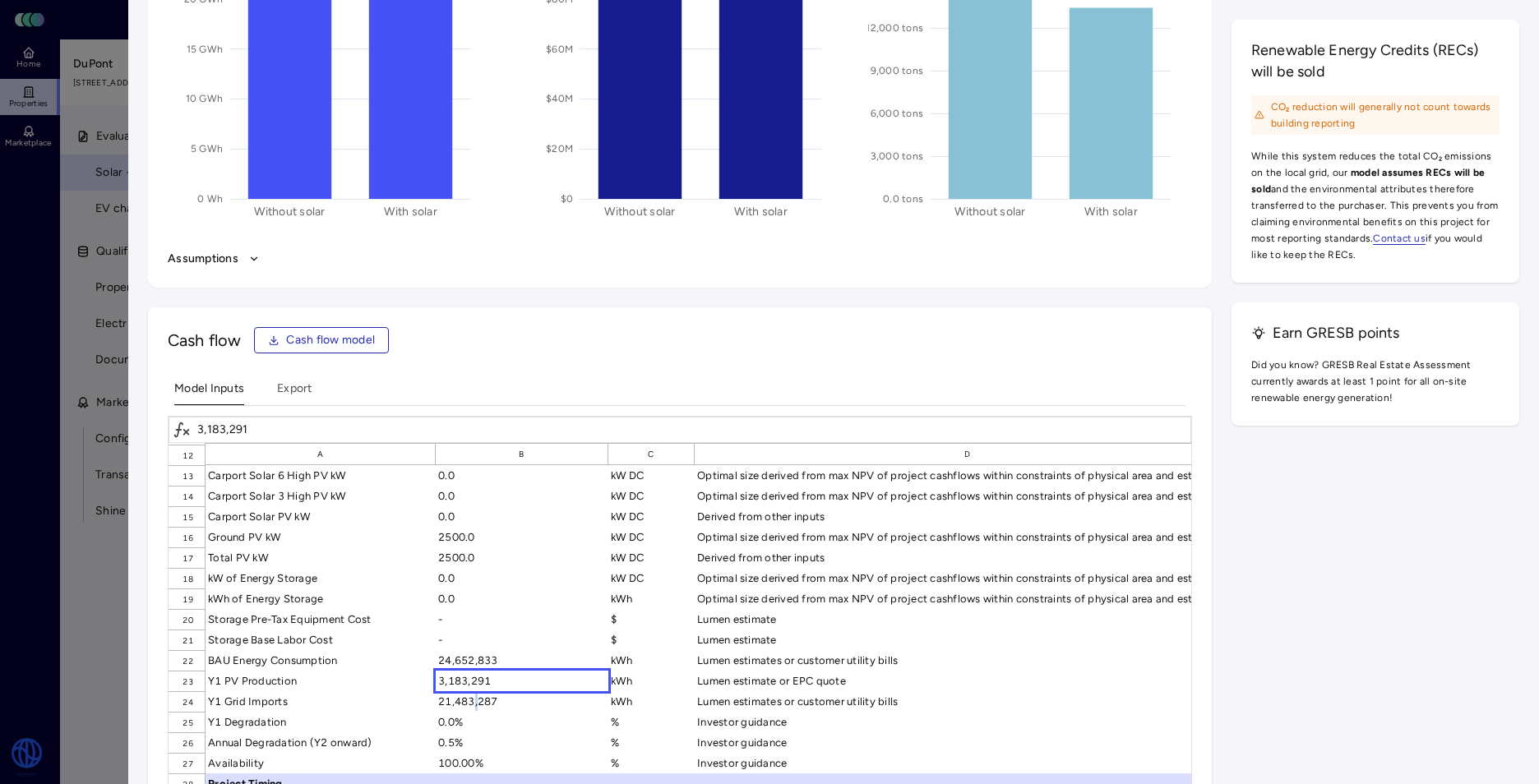
click at [475, 701] on div "21,483,287" at bounding box center [522, 702] width 173 height 21
drag, startPoint x: 475, startPoint y: 701, endPoint x: 444, endPoint y: 719, distance: 35.8
click at [444, 719] on div "0.0%" at bounding box center [522, 722] width 173 height 21
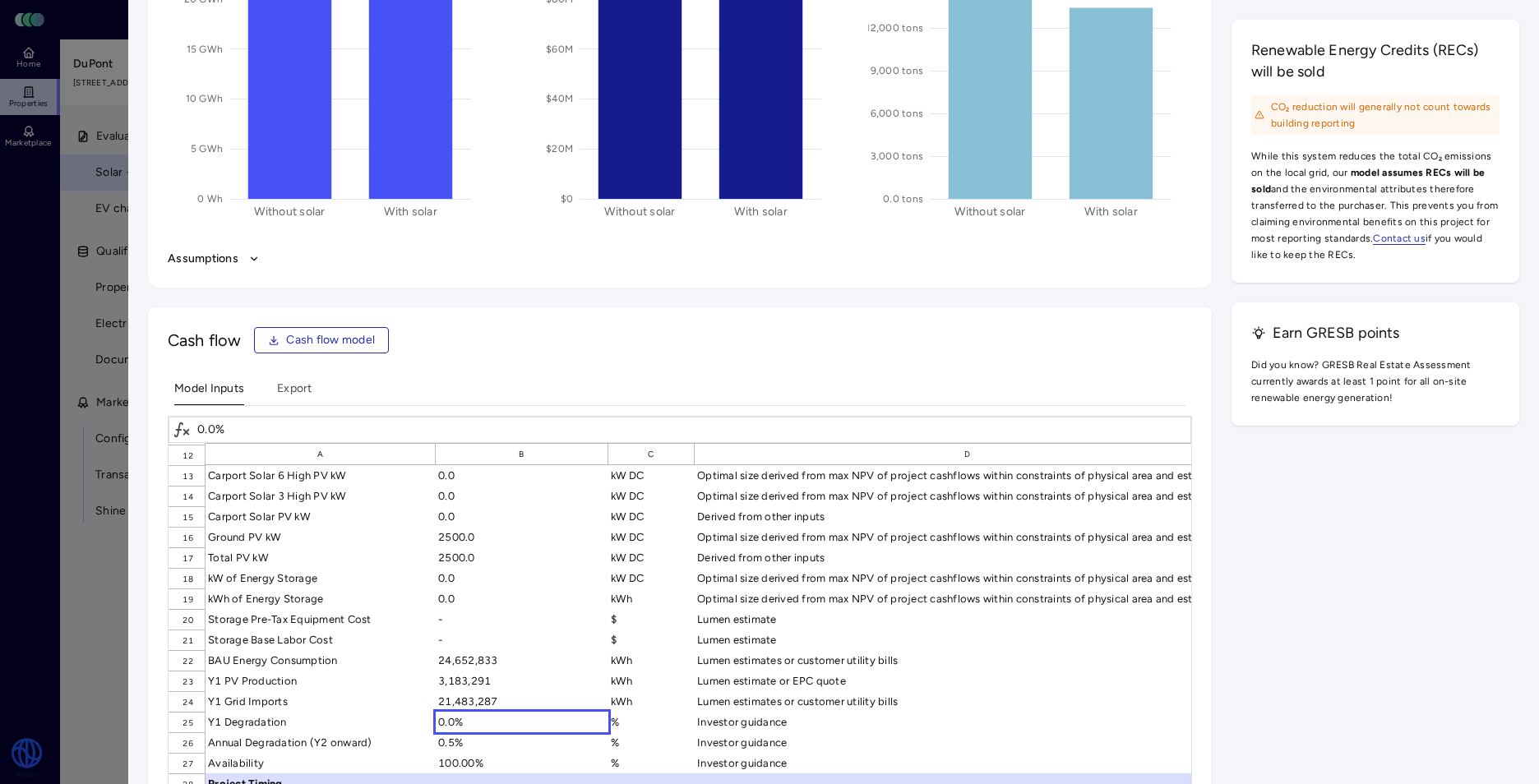
click at [488, 684] on div "3,183,291" at bounding box center [522, 681] width 173 height 21
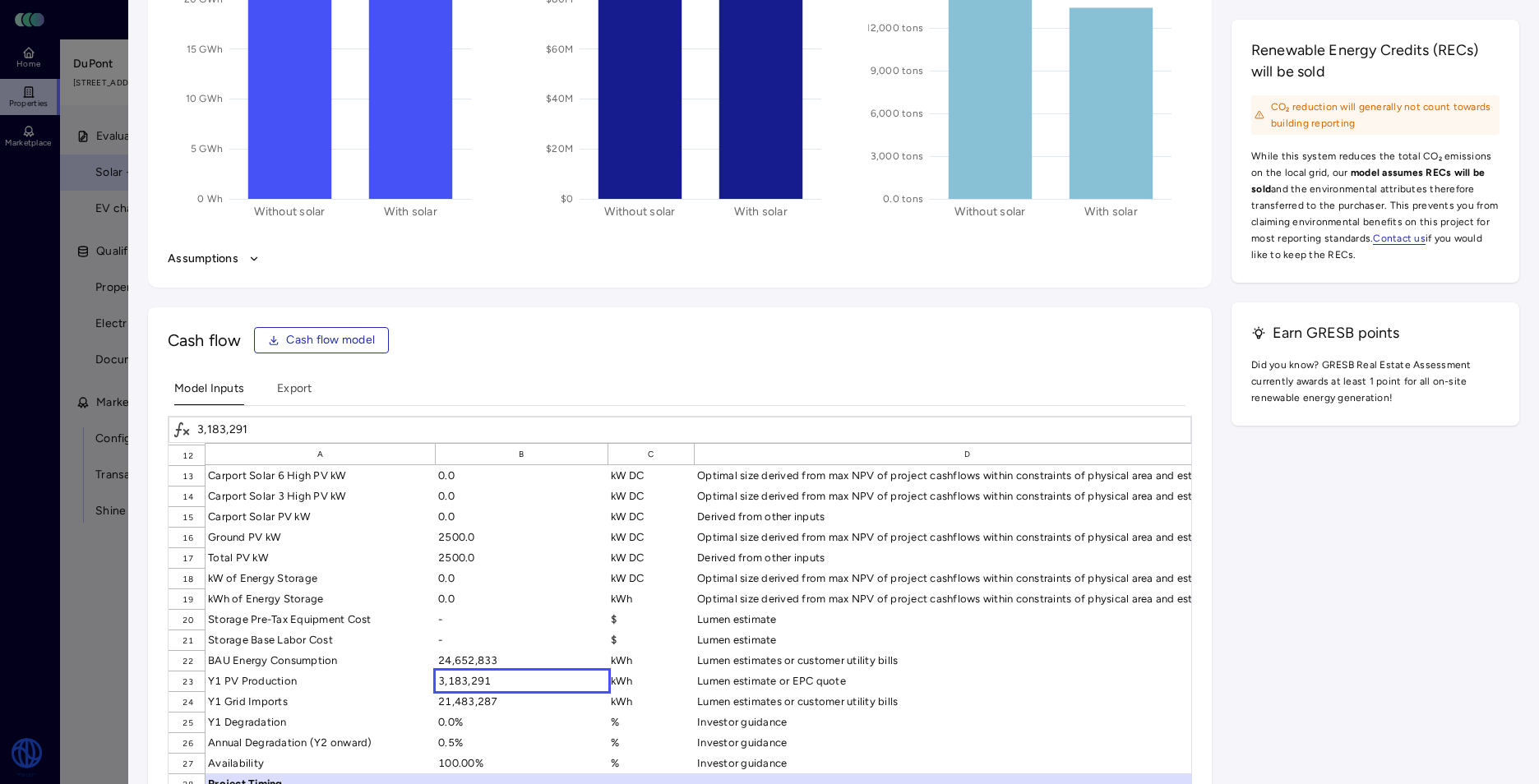
click at [476, 684] on div "3,183,291" at bounding box center [522, 681] width 173 height 21
drag, startPoint x: 476, startPoint y: 684, endPoint x: 522, endPoint y: 672, distance: 47.5
click at [522, 672] on div "3,183,291" at bounding box center [522, 681] width 173 height 21
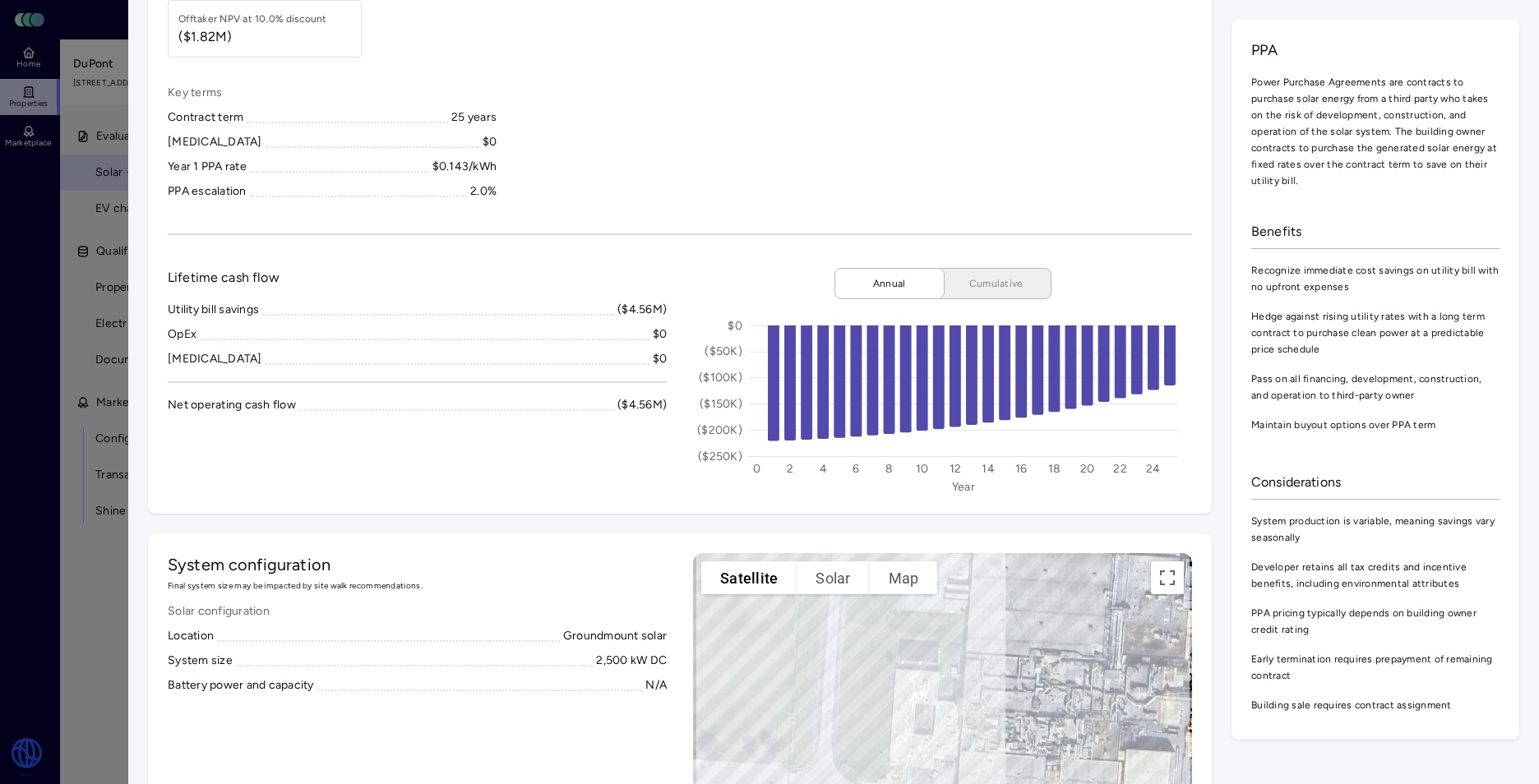
scroll to position [0, 0]
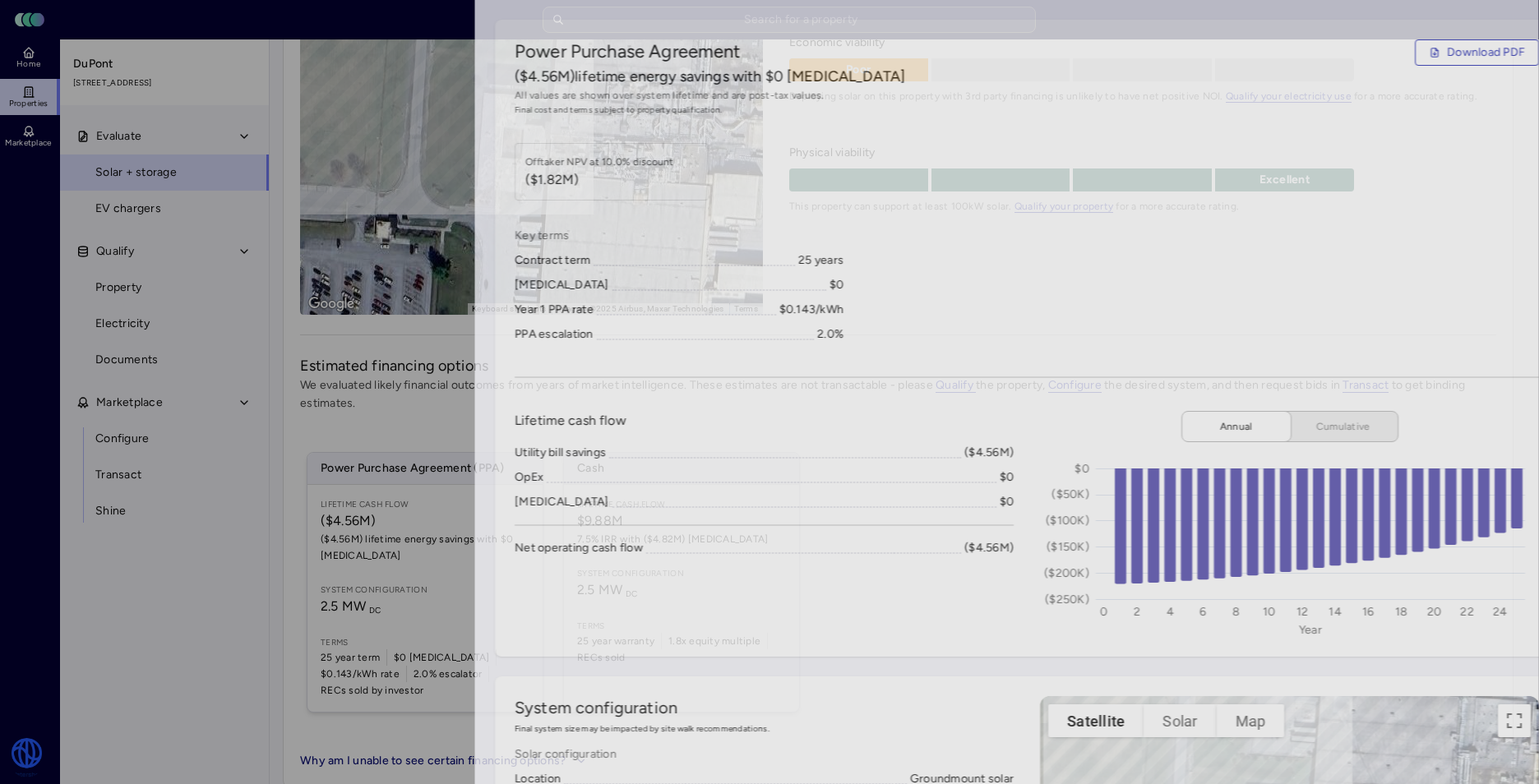
click at [36, 382] on div at bounding box center [769, 392] width 1539 height 784
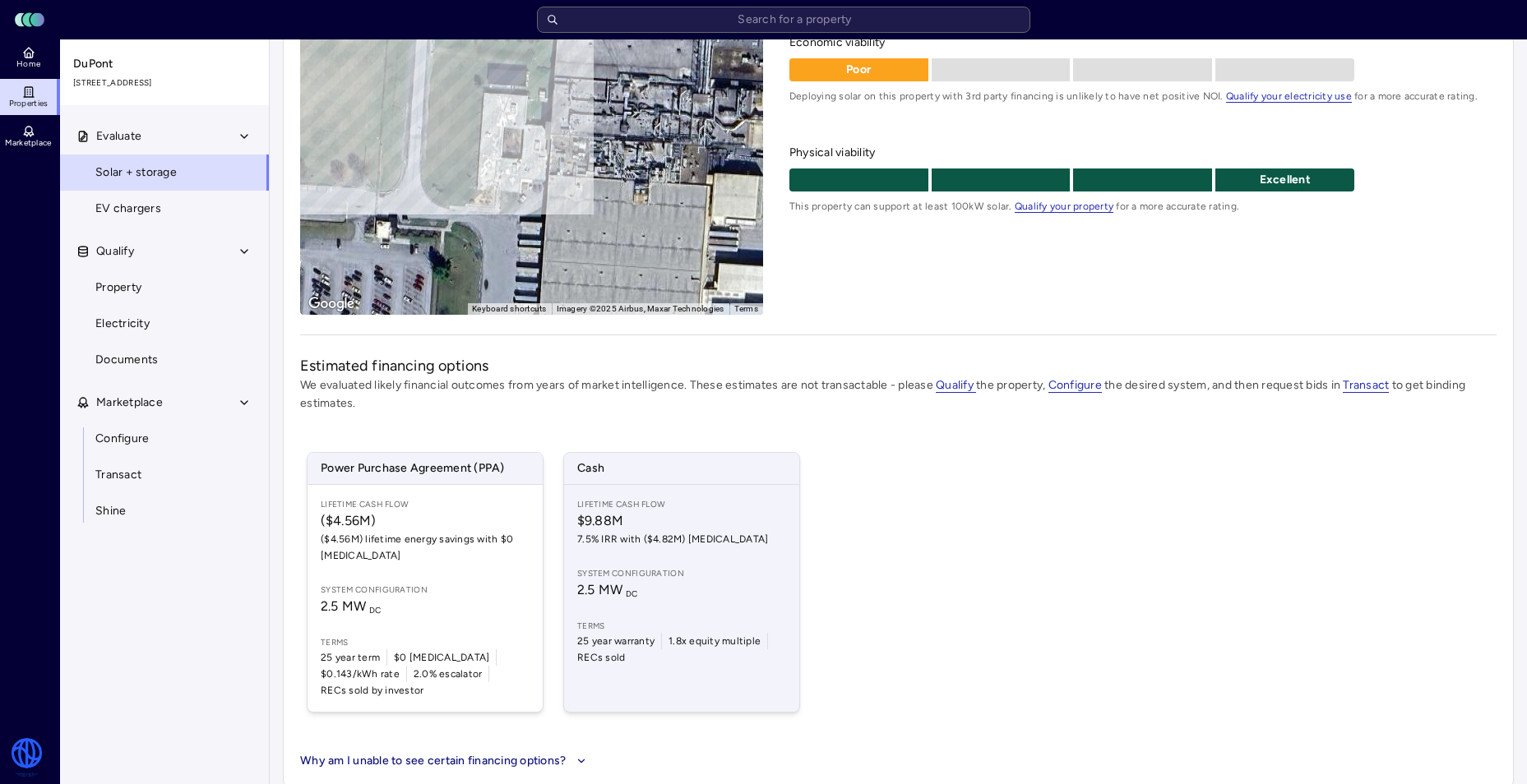
click at [642, 603] on div "Lifetime Cash Flow $9.88M 7.5% IRR with ($4.82M) [MEDICAL_DATA] System configur…" at bounding box center [682, 597] width 235 height 227
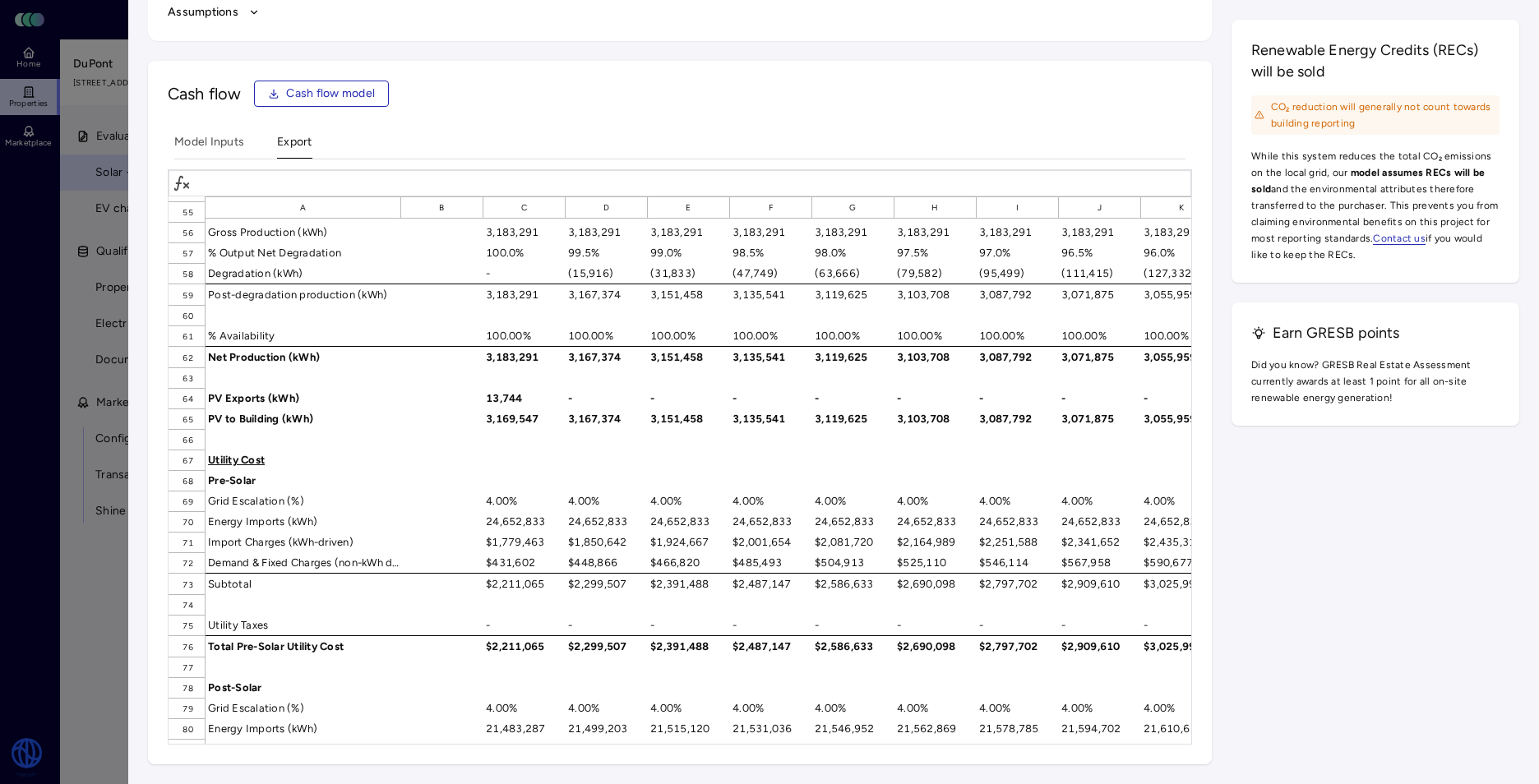
scroll to position [1151, 0]
